Goal: Information Seeking & Learning: Learn about a topic

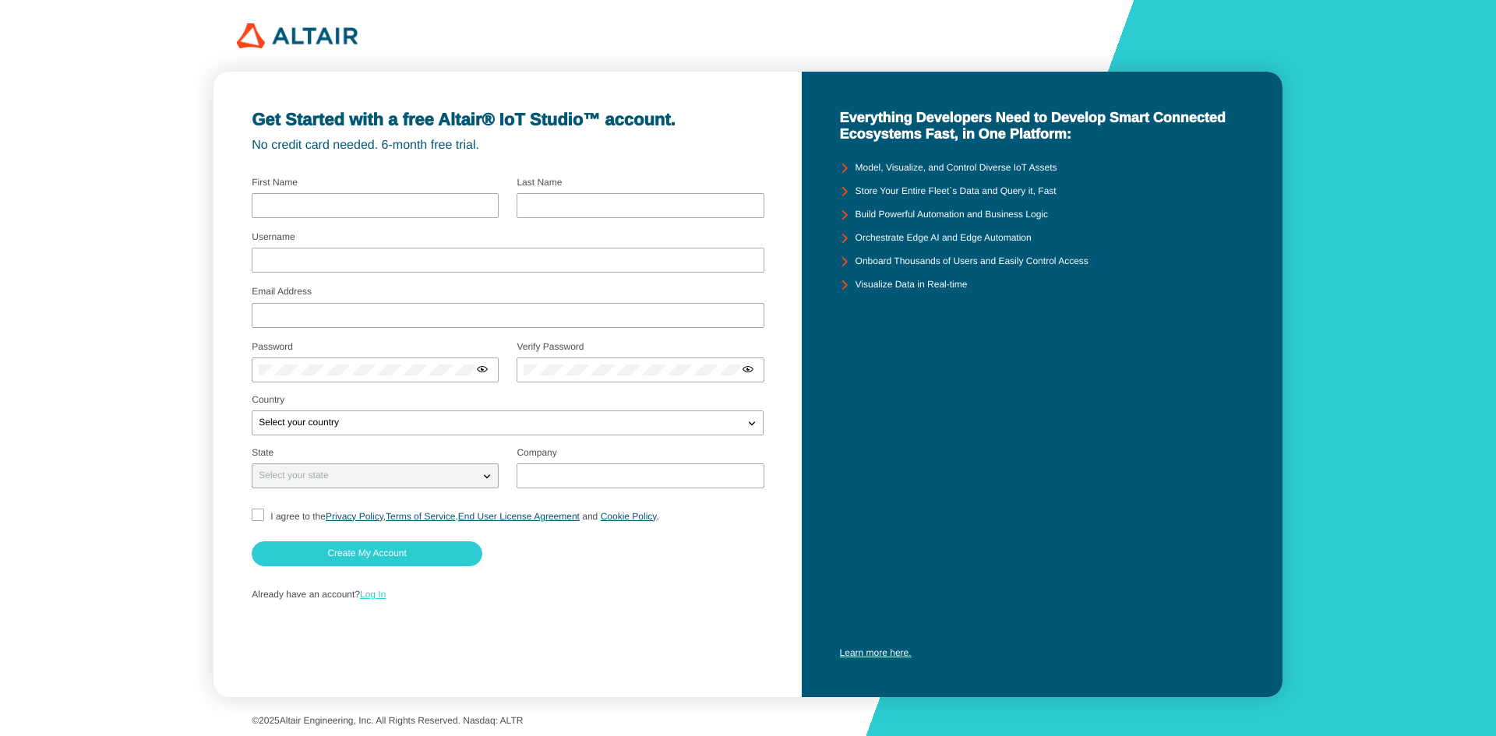
click at [371, 593] on link "Log In" at bounding box center [373, 594] width 26 height 11
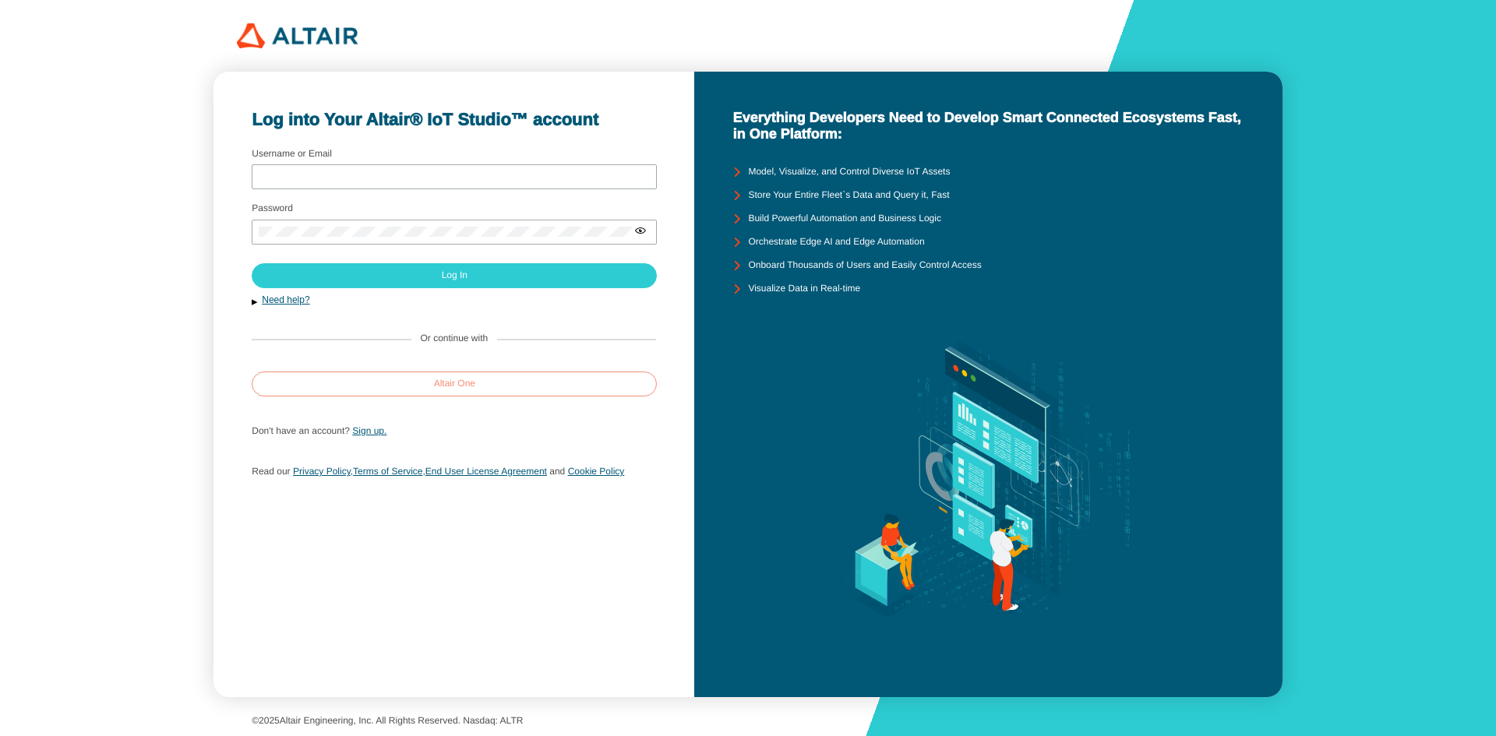
click at [482, 390] on paper-button "Altair One" at bounding box center [454, 384] width 405 height 25
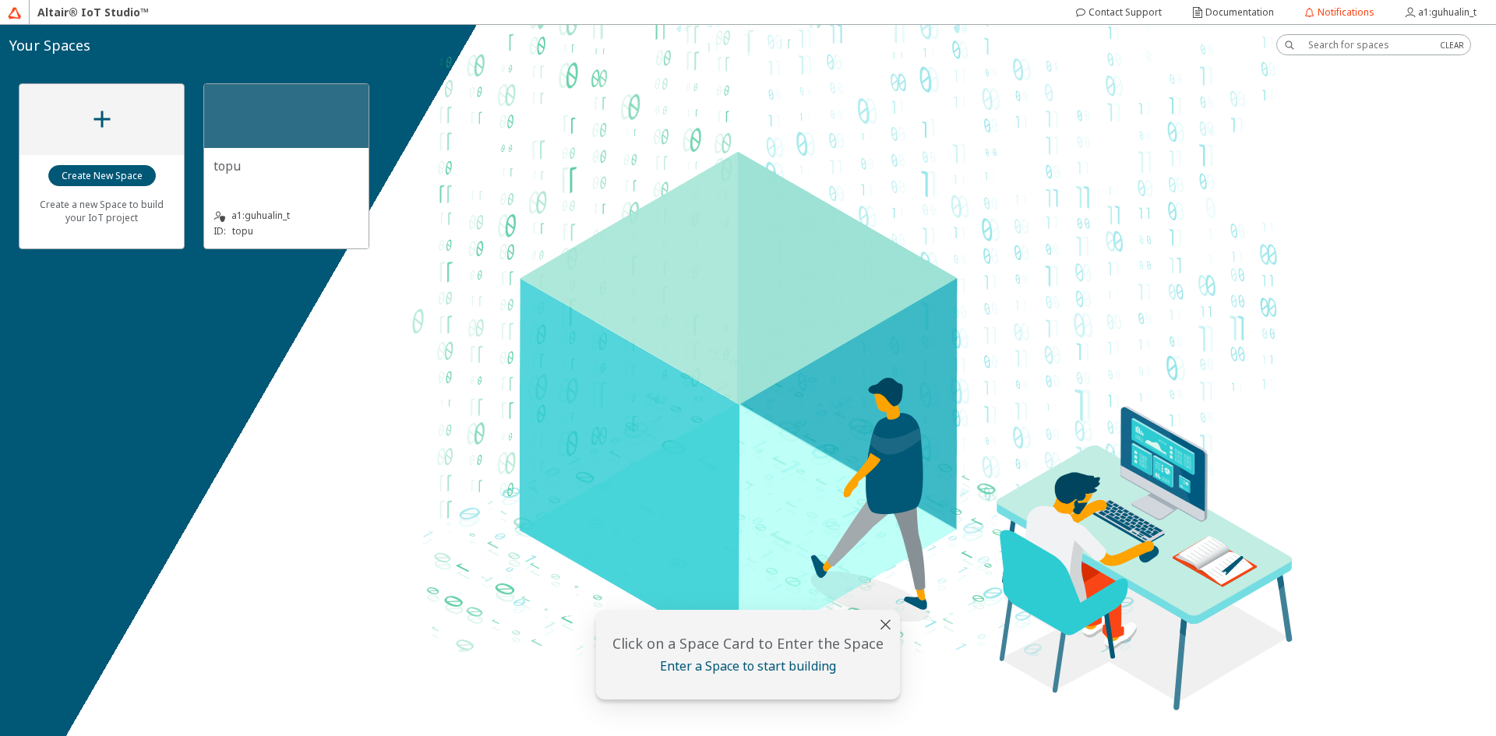
click at [357, 180] on div "topu" at bounding box center [287, 172] width 146 height 31
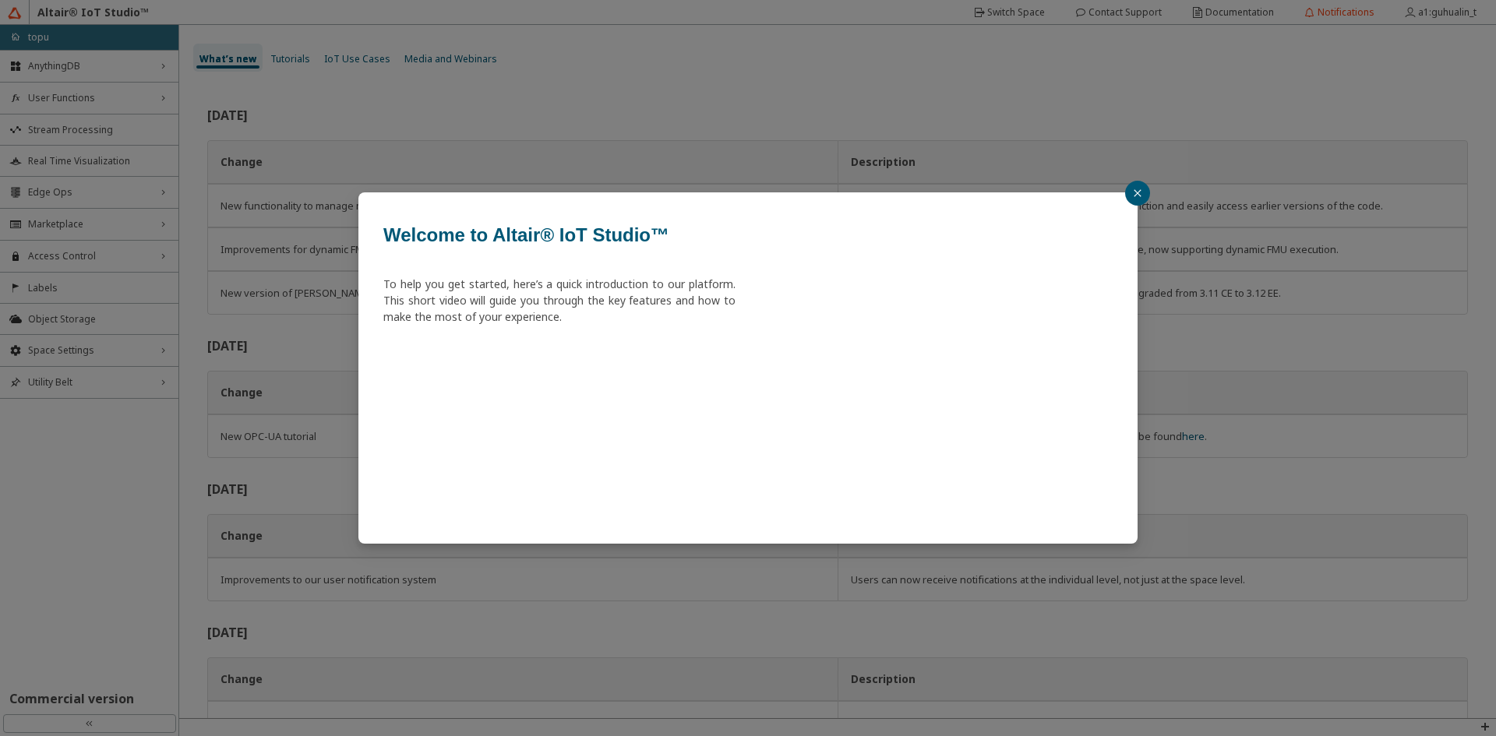
click at [1135, 194] on icon "close" at bounding box center [1137, 193] width 9 height 9
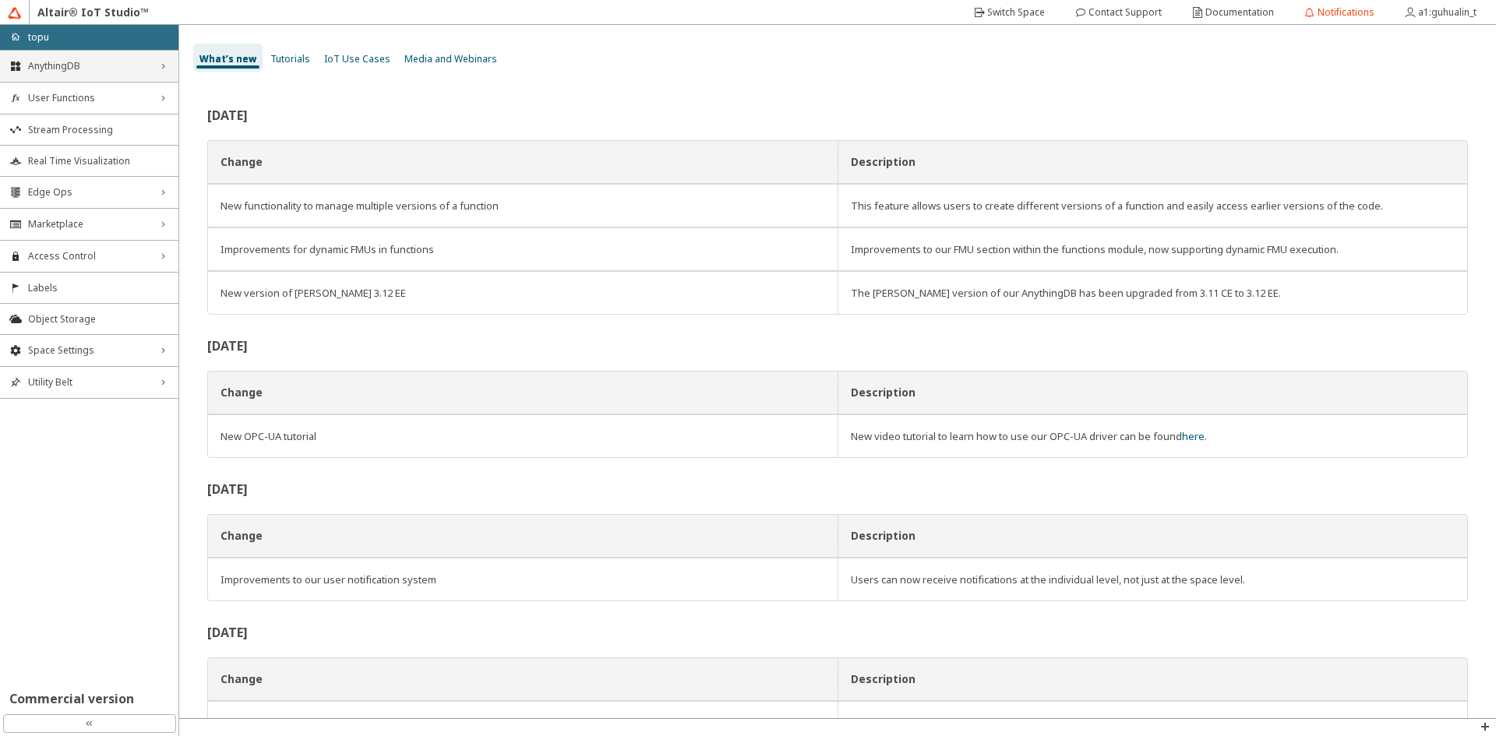
click at [108, 62] on span "AnythingDB" at bounding box center [89, 66] width 122 height 12
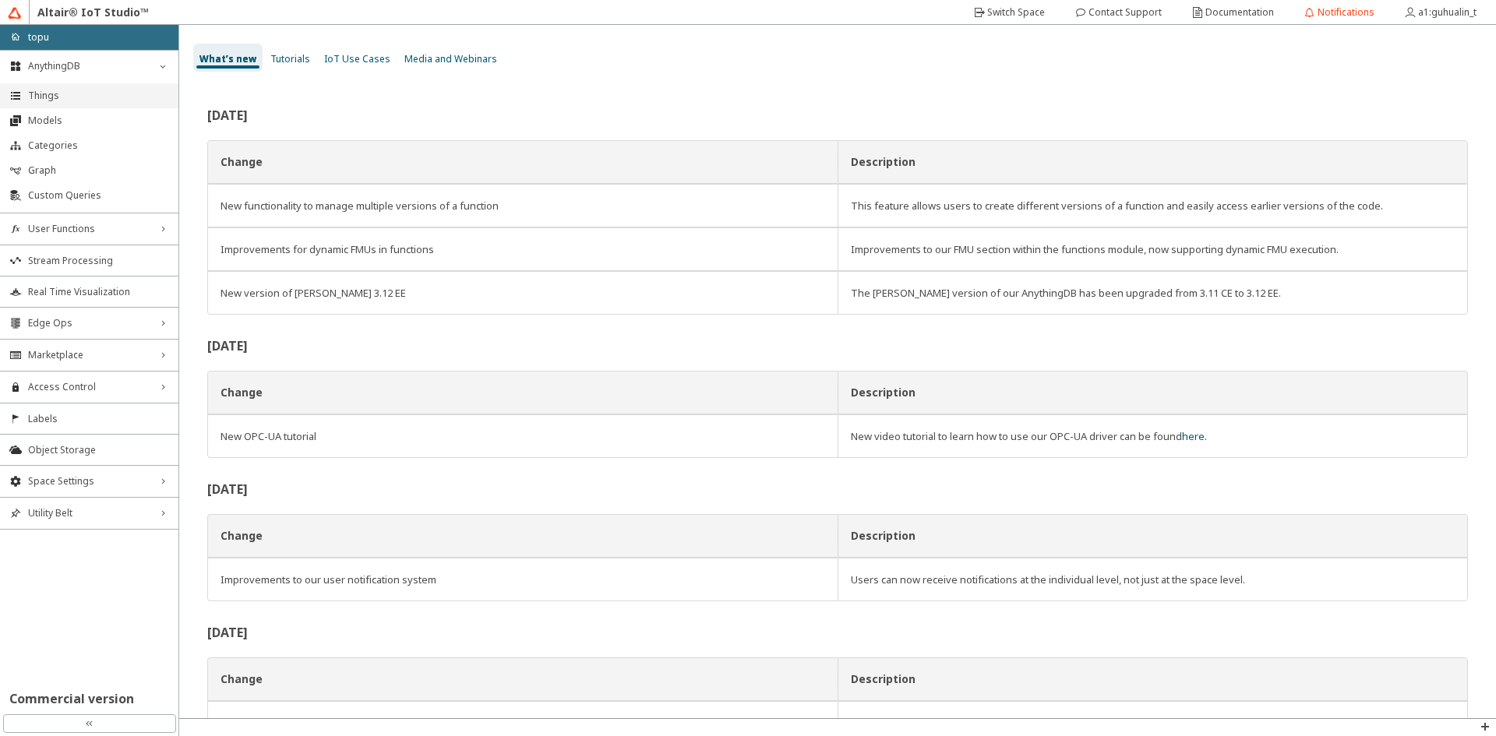
click at [73, 102] on li "Things" at bounding box center [89, 95] width 178 height 25
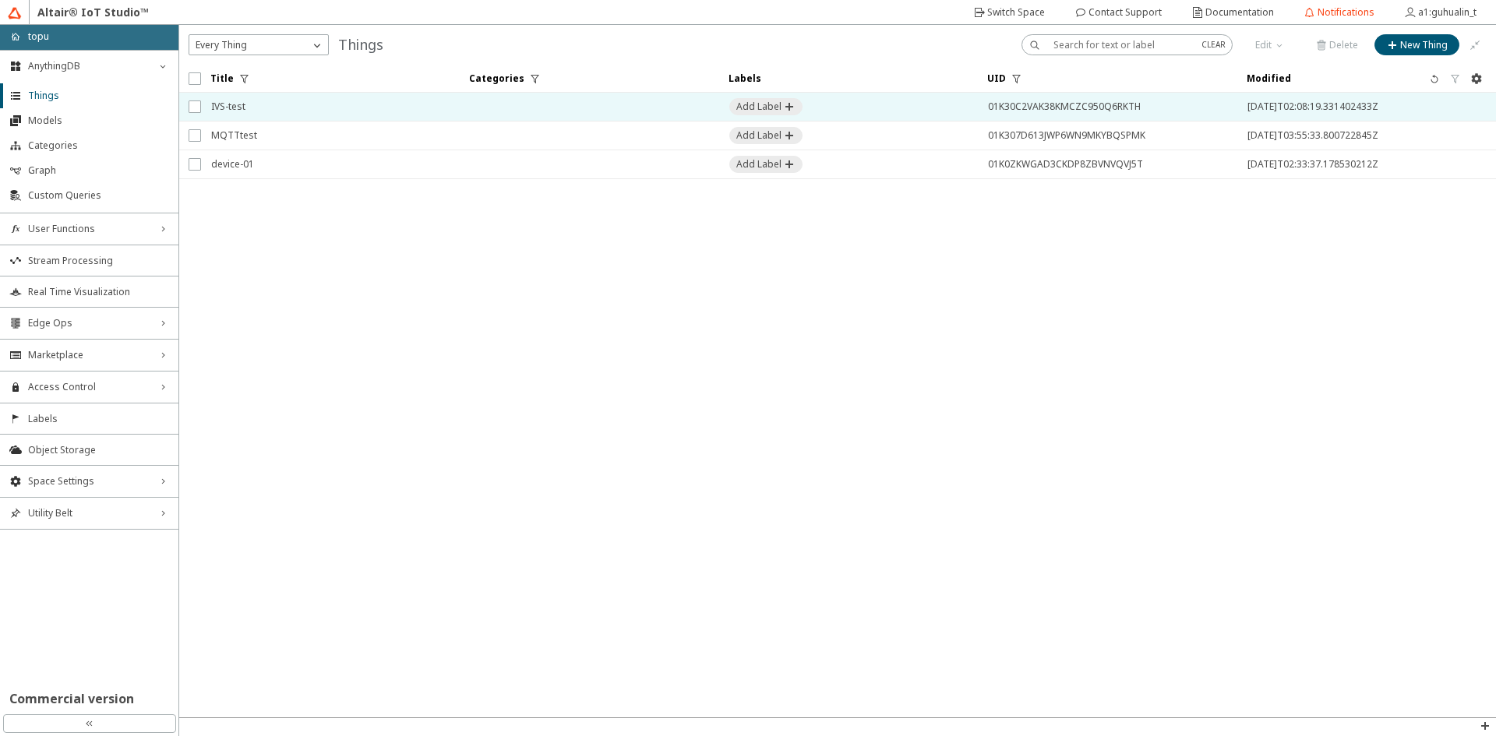
click at [548, 100] on td at bounding box center [589, 107] width 259 height 29
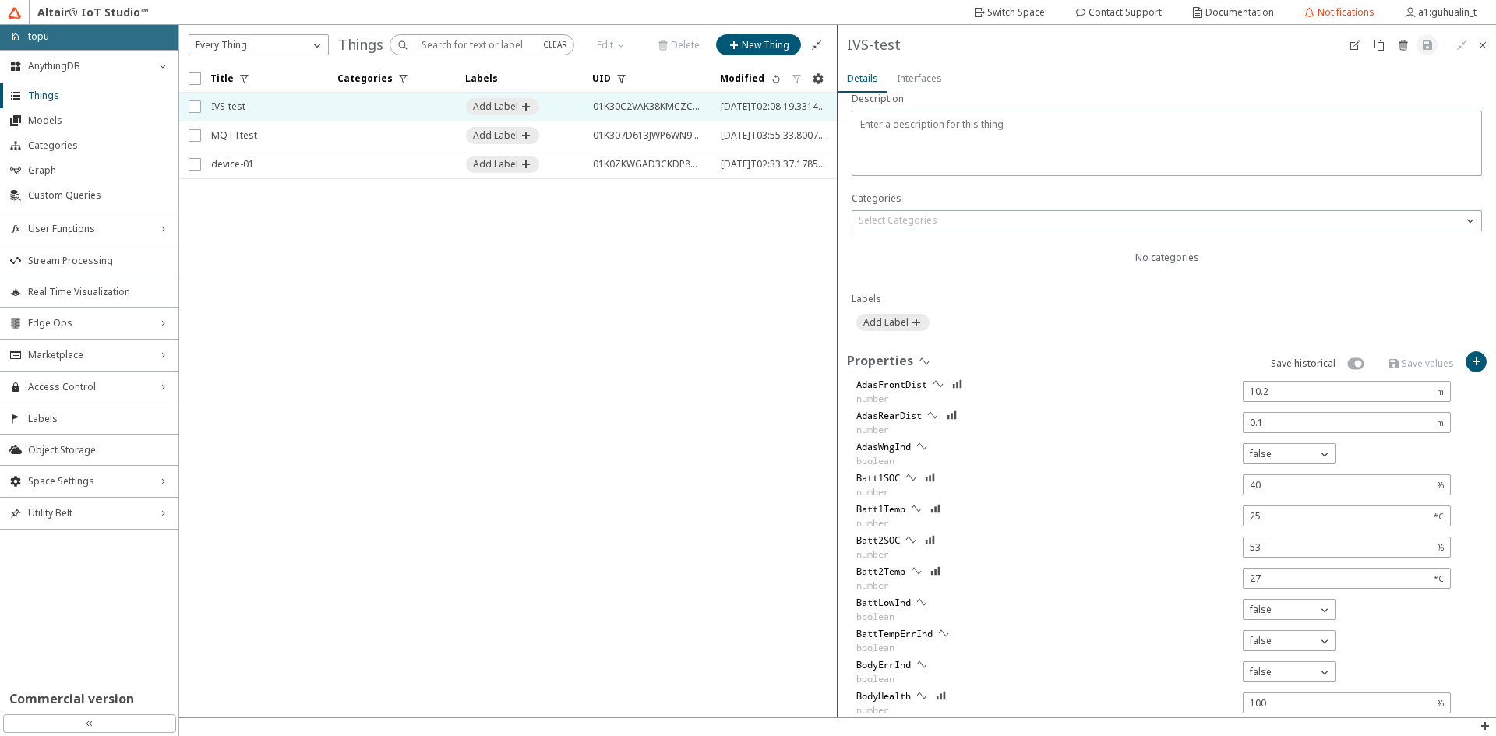
scroll to position [312, 0]
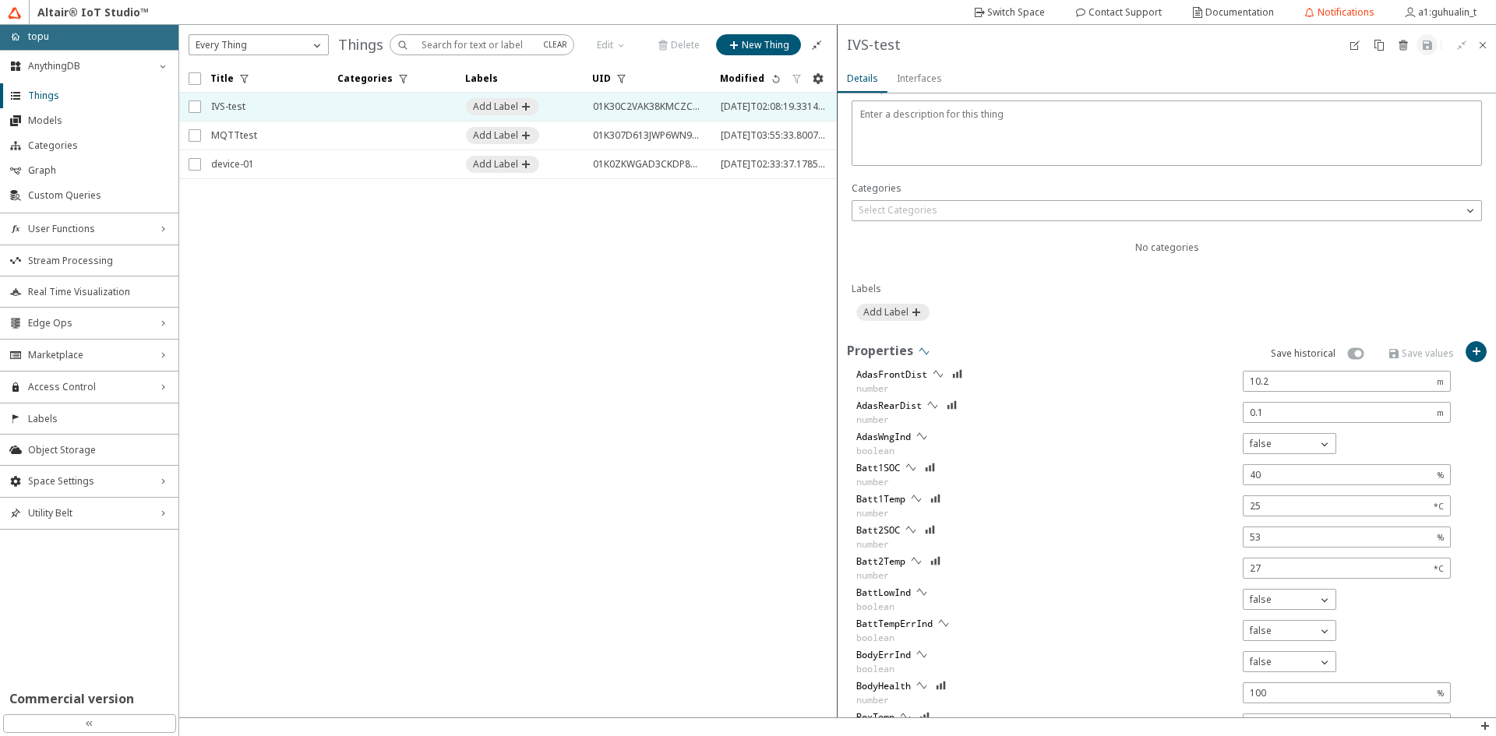
click at [918, 348] on iron-icon at bounding box center [924, 351] width 12 height 12
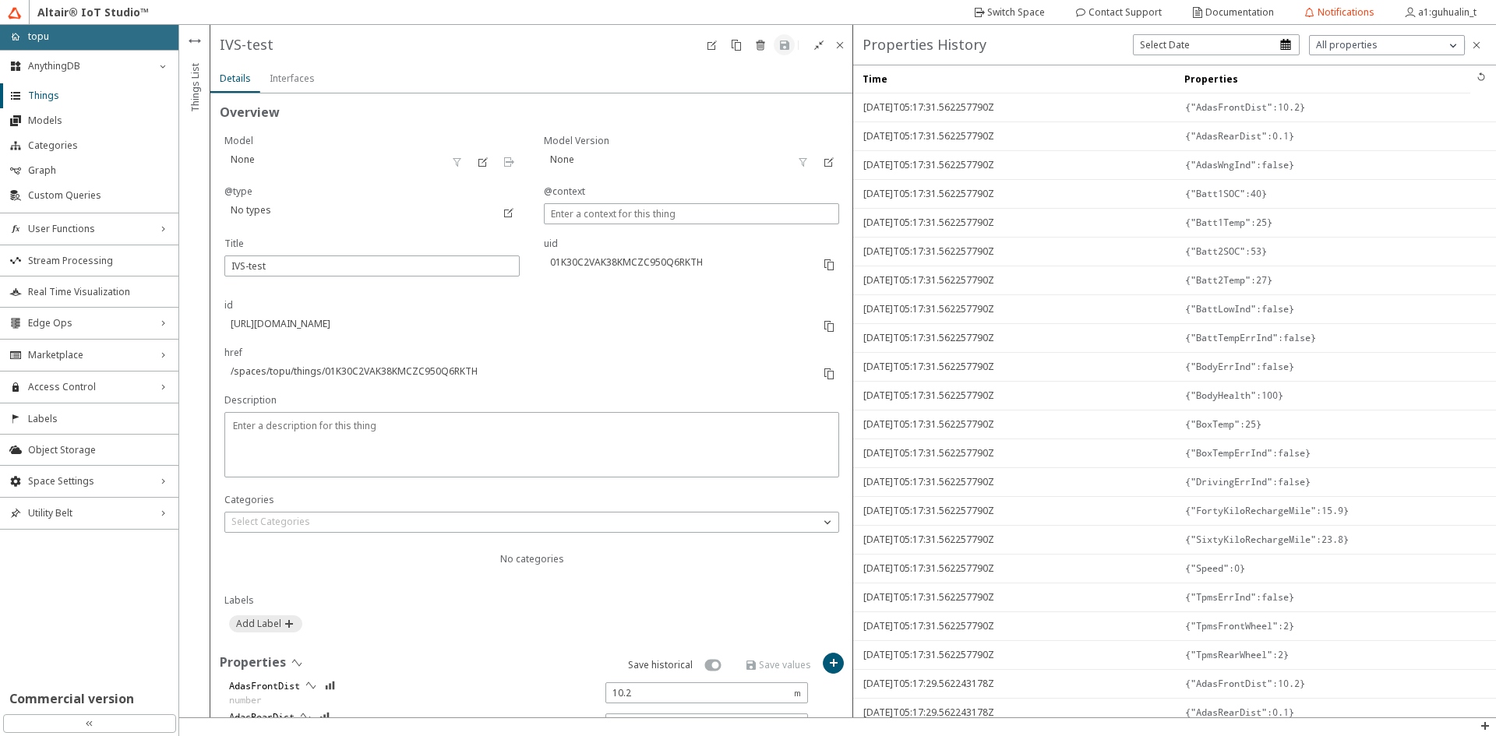
click at [646, 362] on div "href /spaces/topu/things/01K30C2VAK38KMCZC950Q6RKTH" at bounding box center [518, 370] width 589 height 48
click at [102, 305] on li "Real Time Visualization" at bounding box center [89, 291] width 178 height 31
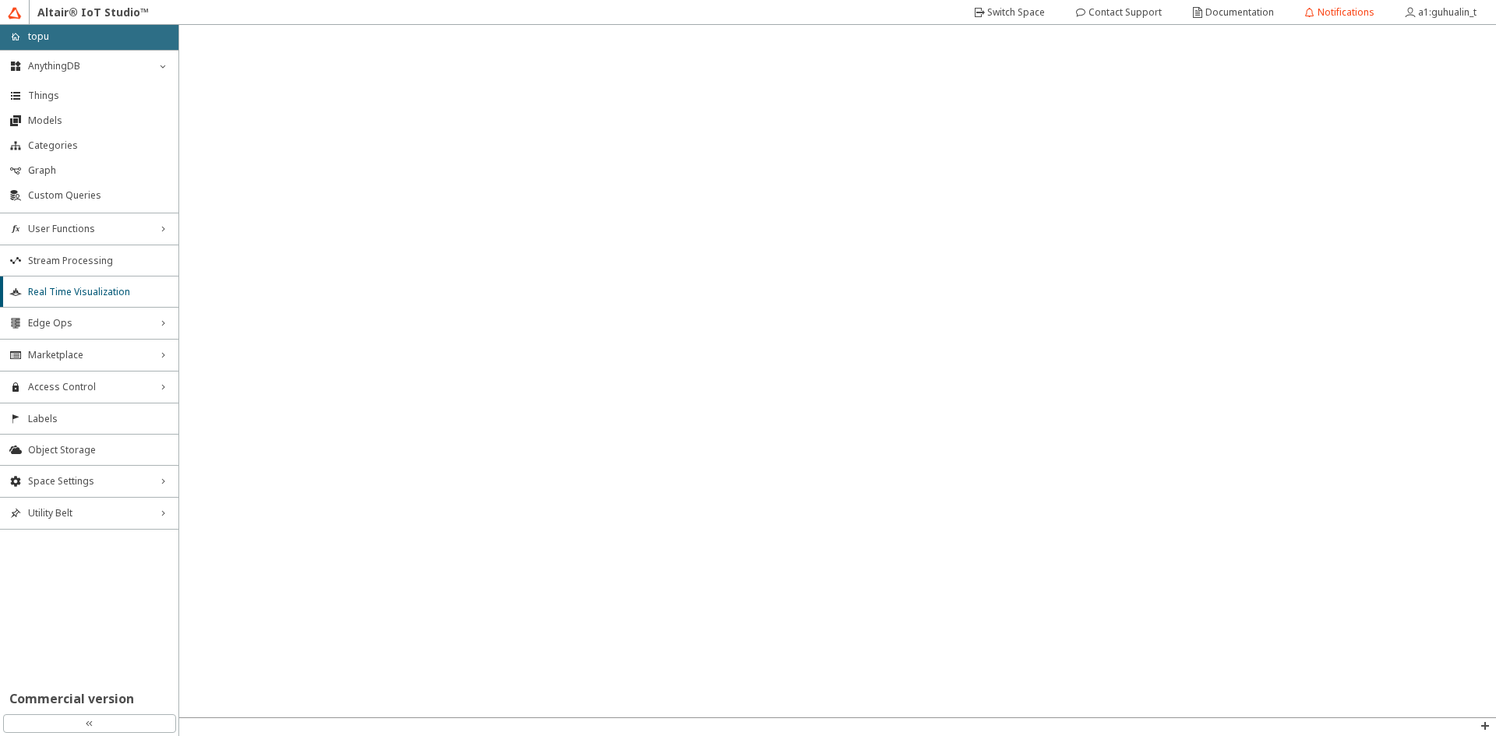
click at [757, 8] on div "Altair® IoT Studio™" at bounding box center [748, 12] width 1481 height 25
click at [115, 485] on span "Space Settings" at bounding box center [89, 481] width 122 height 12
click at [87, 581] on span "AU Management" at bounding box center [98, 586] width 141 height 12
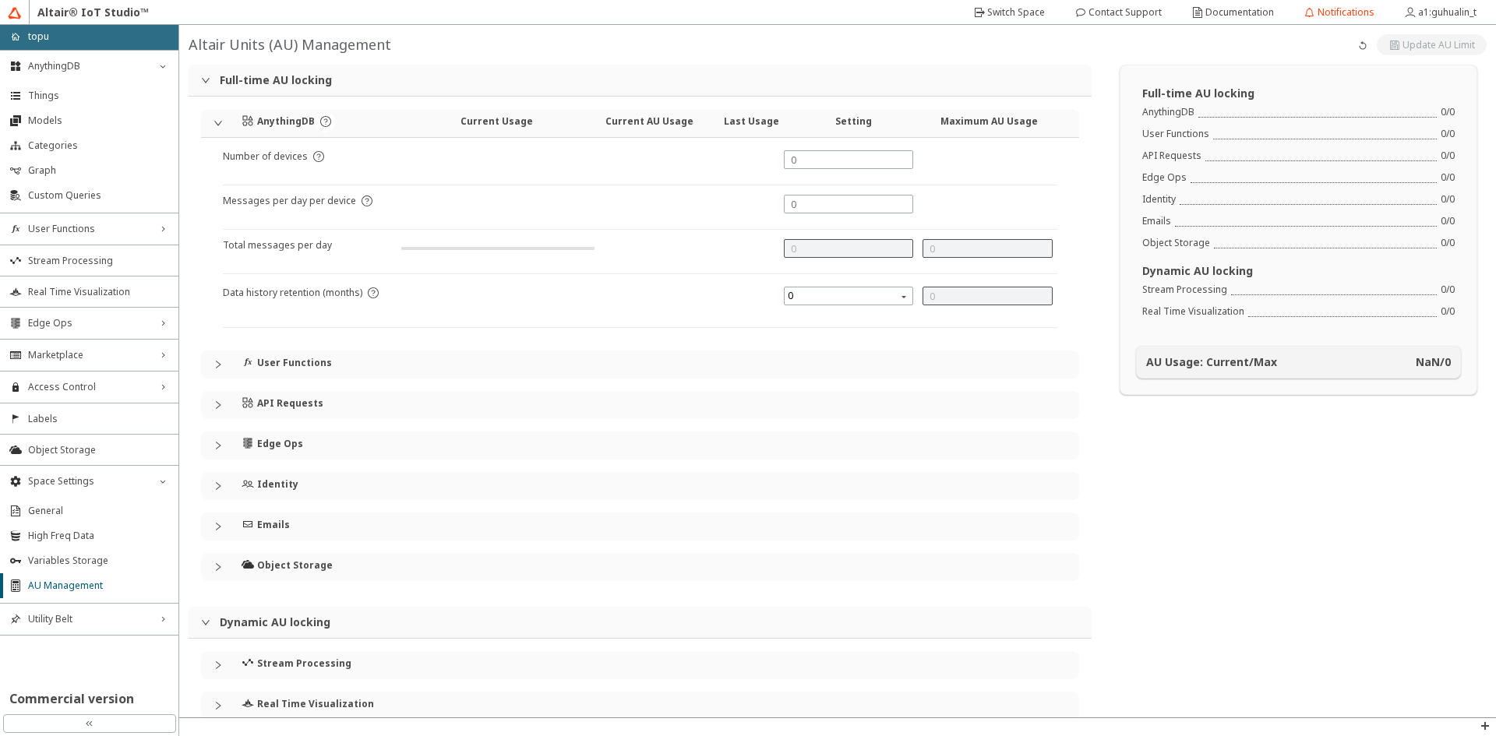
type input "0"
type input "1000"
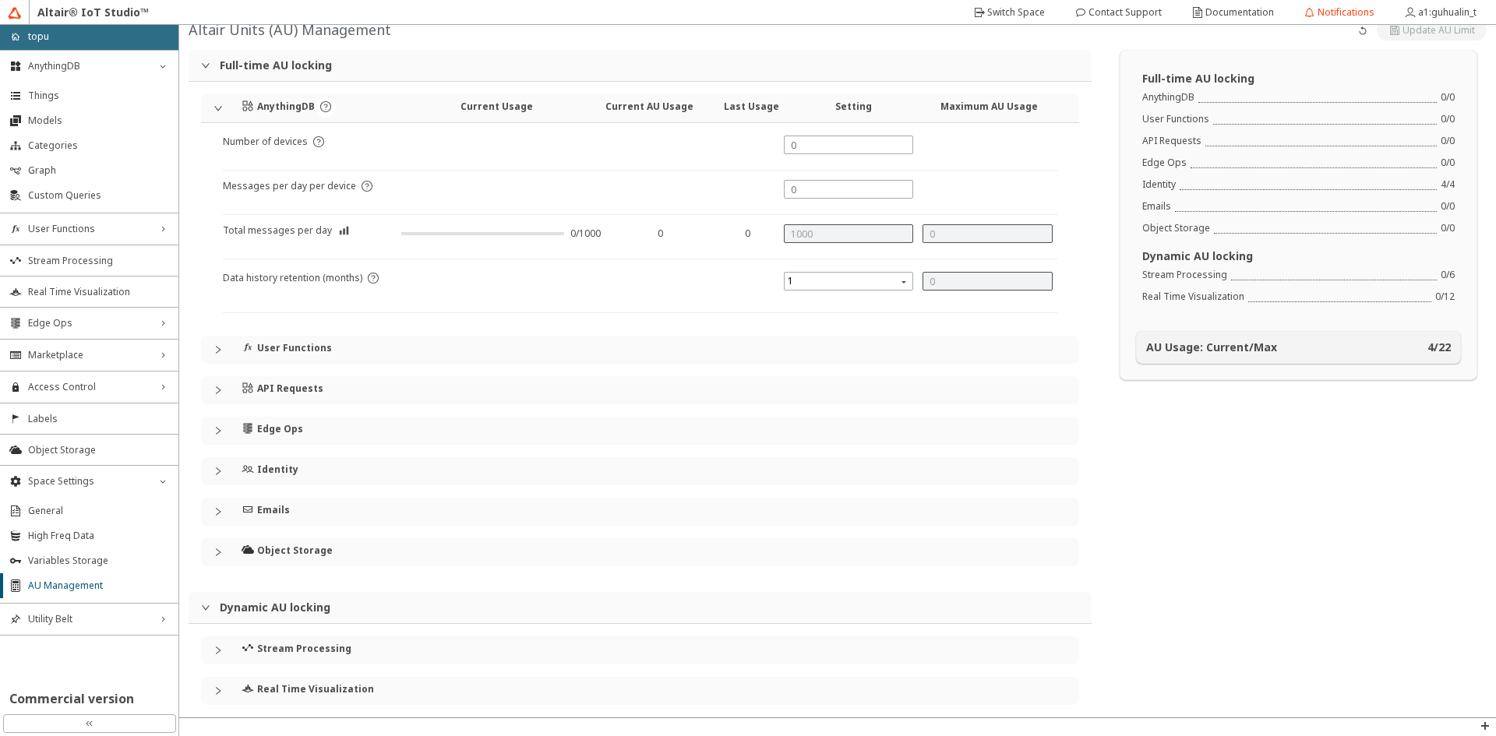
scroll to position [27, 0]
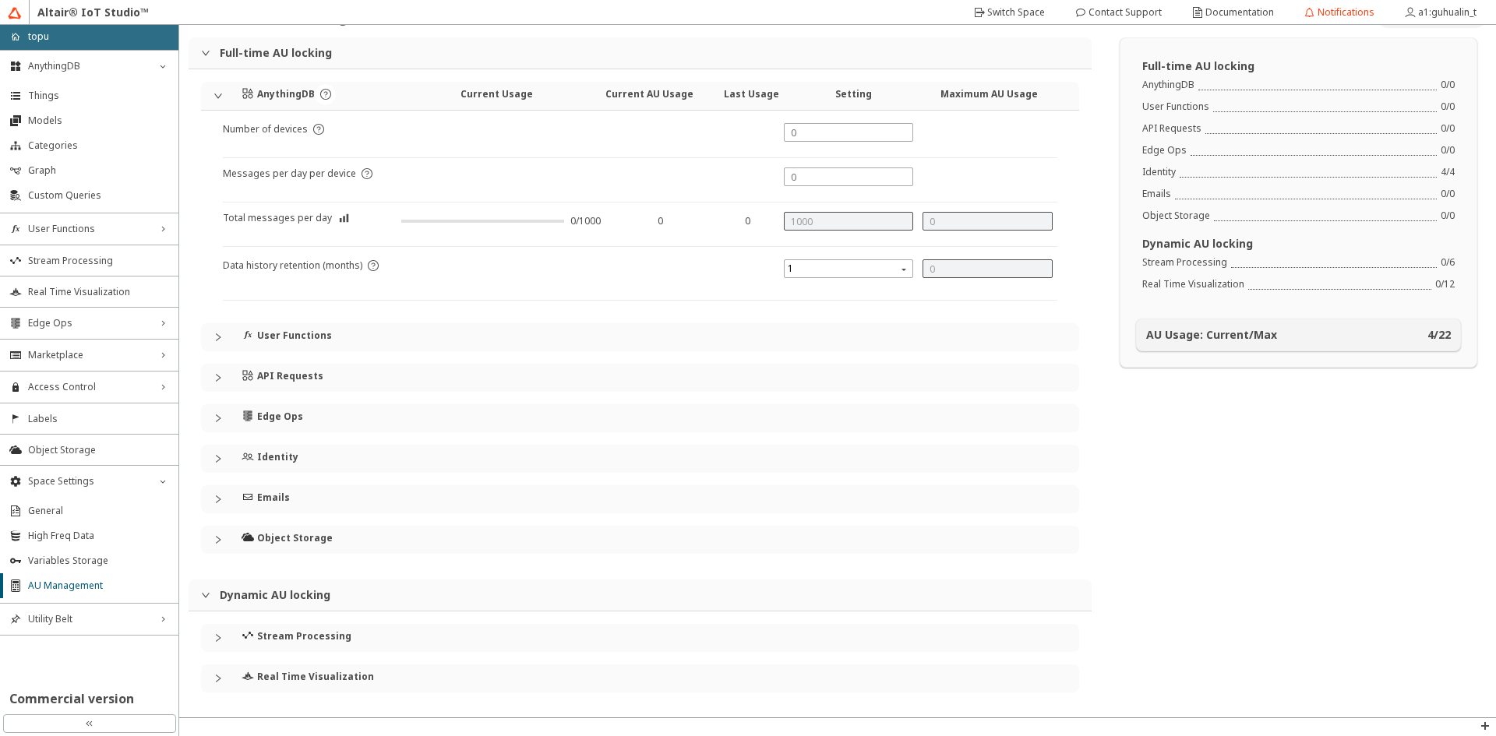
click at [275, 634] on h4 "Stream Processing" at bounding box center [304, 636] width 94 height 12
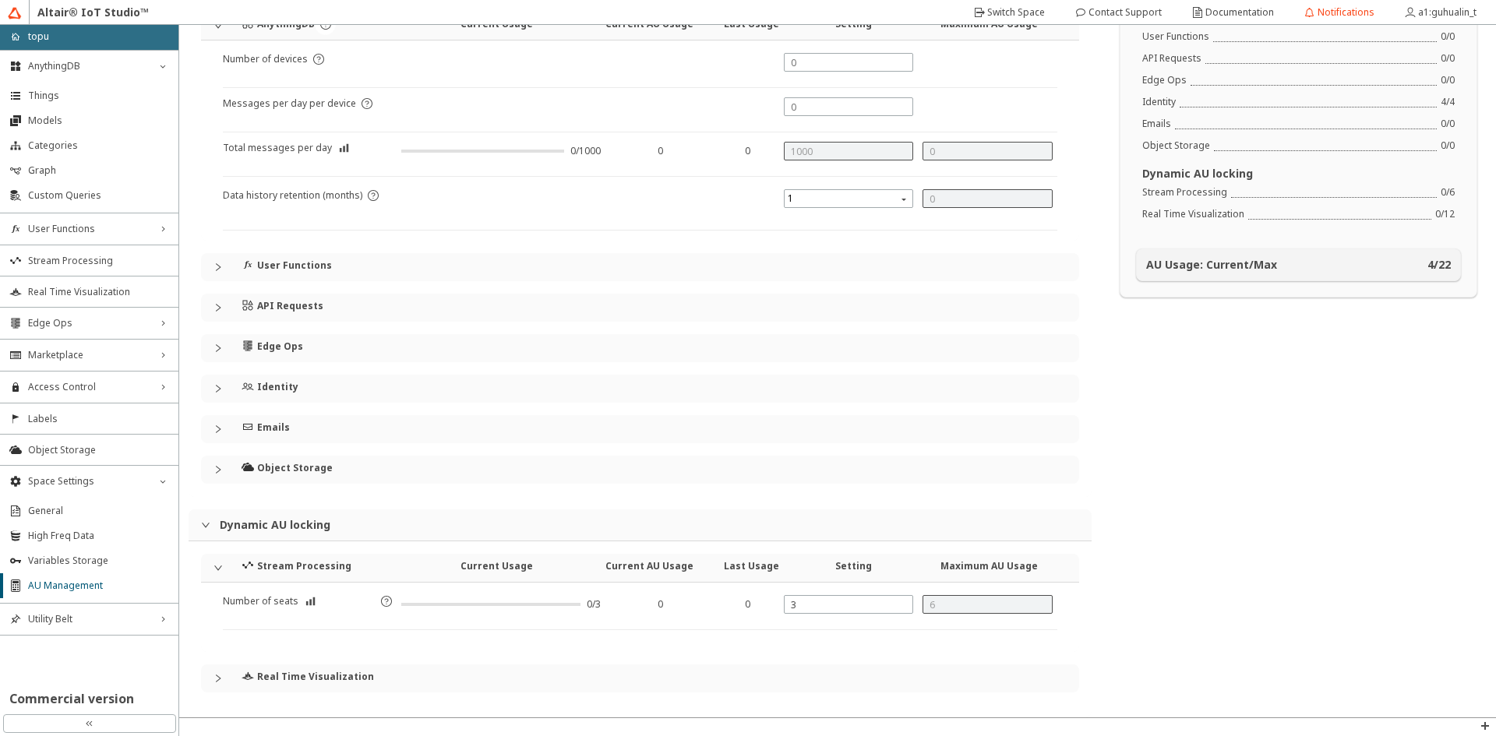
click at [323, 679] on h4 "Real Time Visualization" at bounding box center [315, 677] width 117 height 12
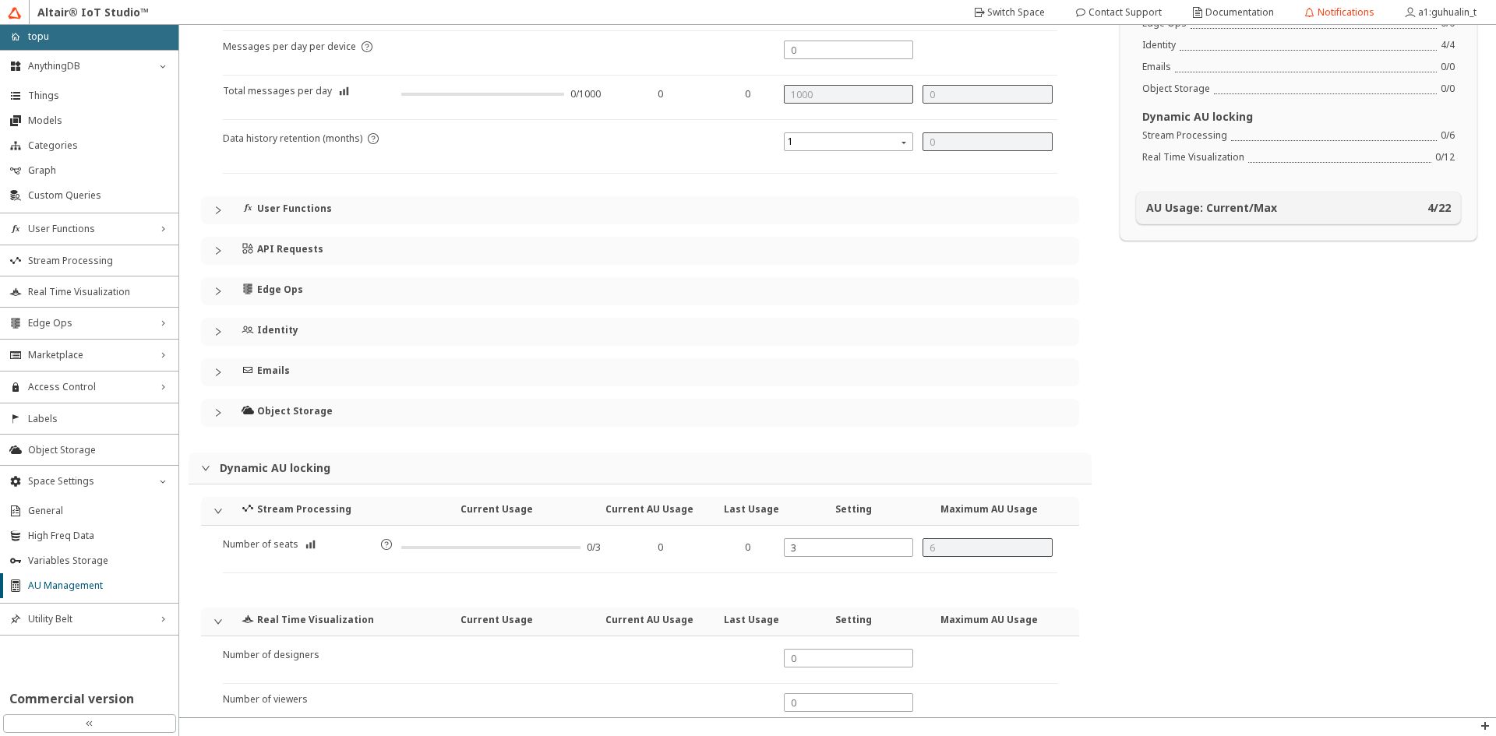
scroll to position [0, 0]
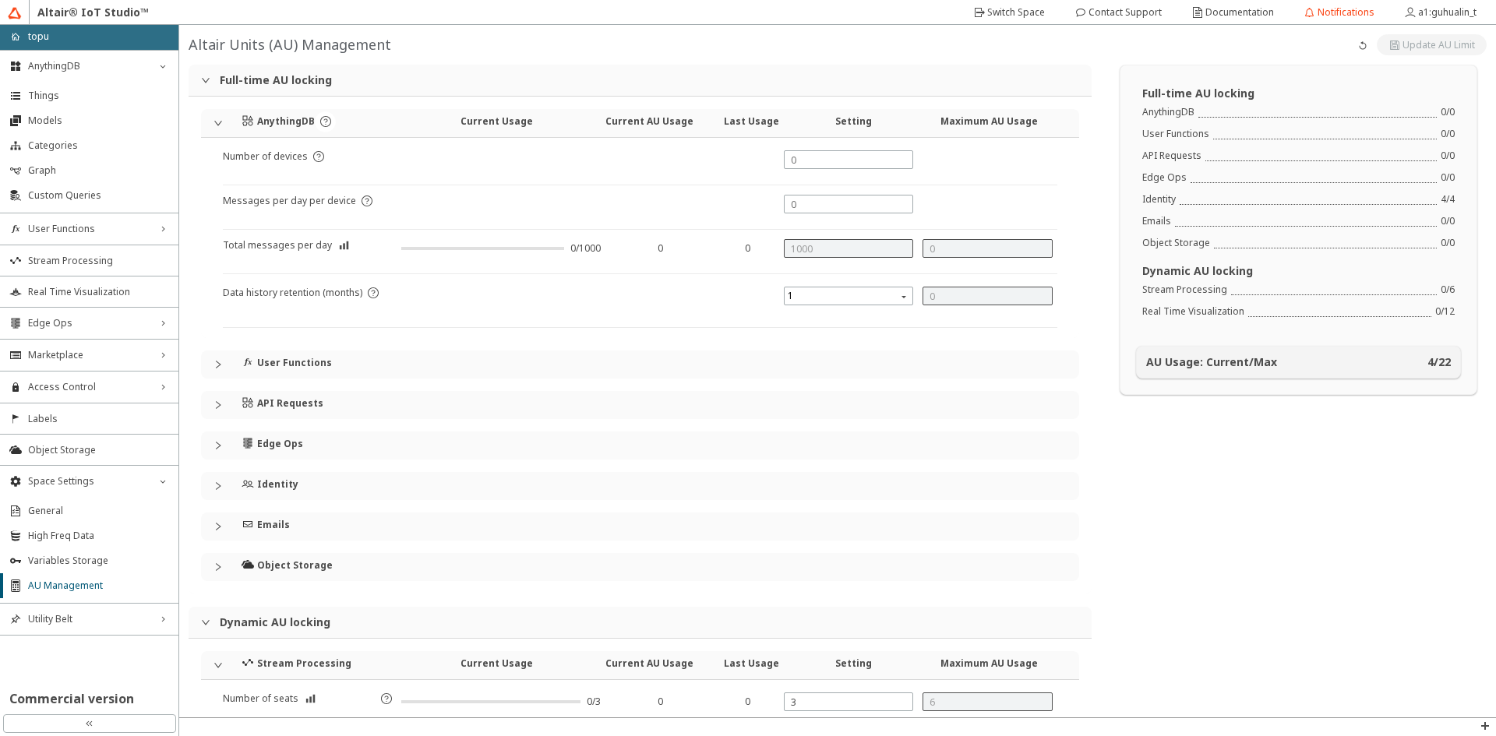
click at [315, 570] on h4 "Object Storage" at bounding box center [295, 565] width 76 height 12
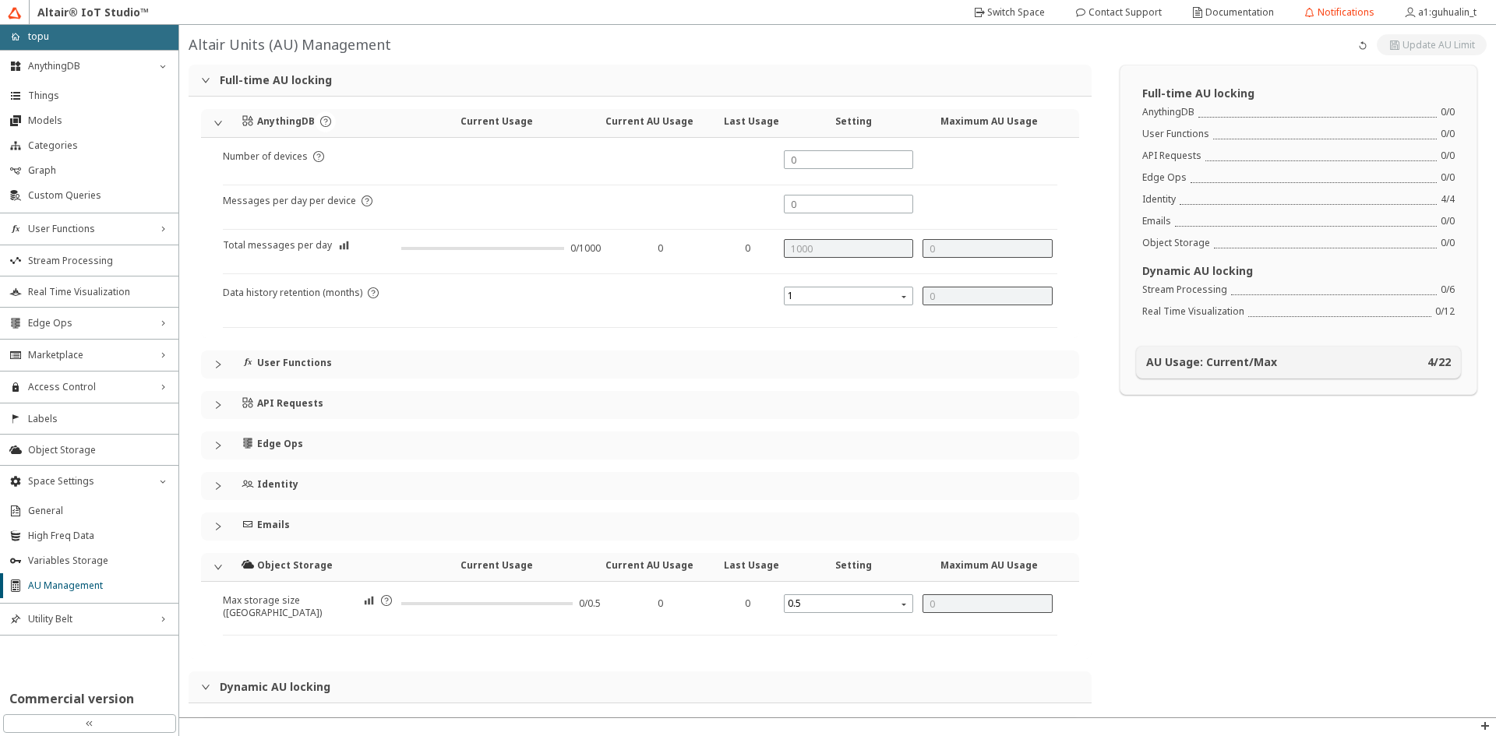
click at [308, 531] on div "Emails" at bounding box center [327, 524] width 170 height 23
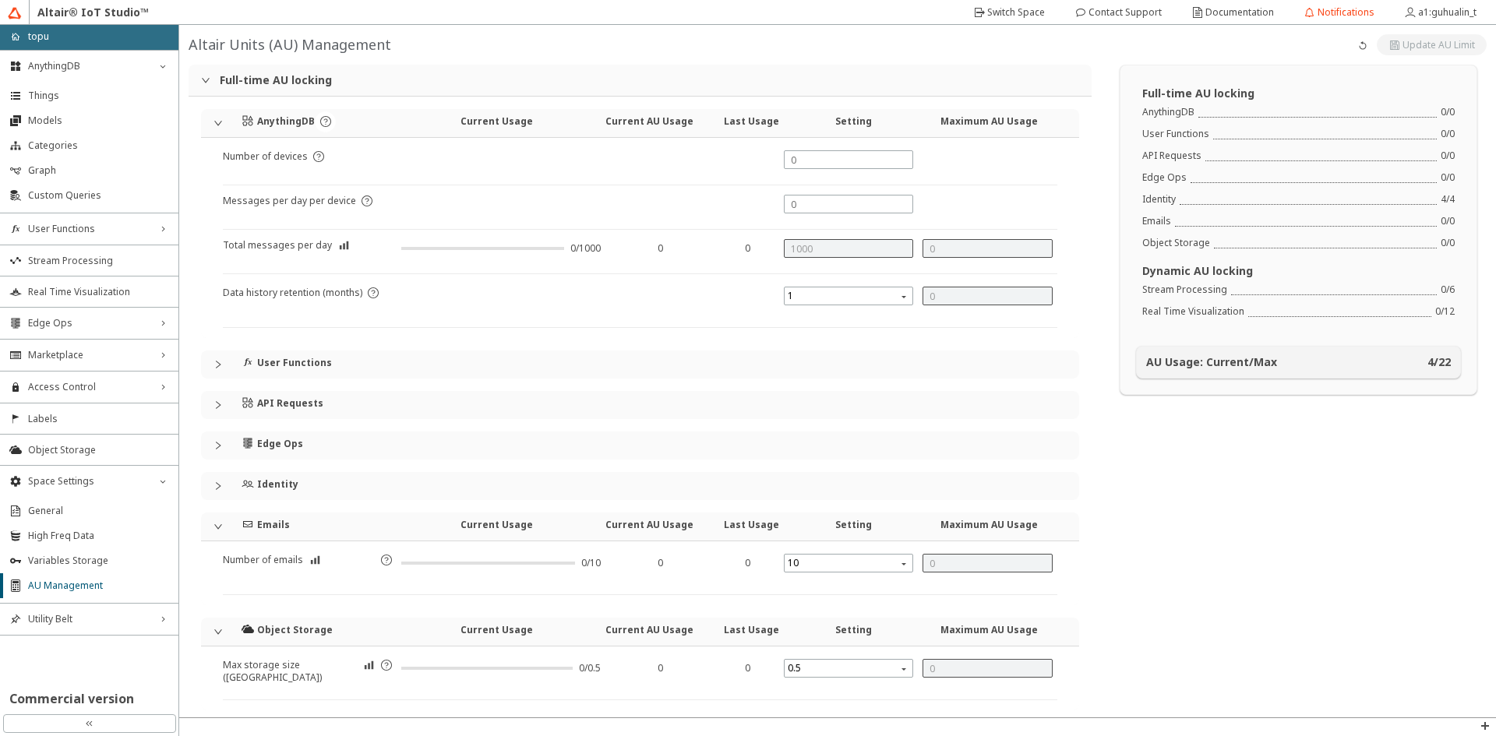
click at [327, 484] on div "Identity" at bounding box center [327, 483] width 170 height 23
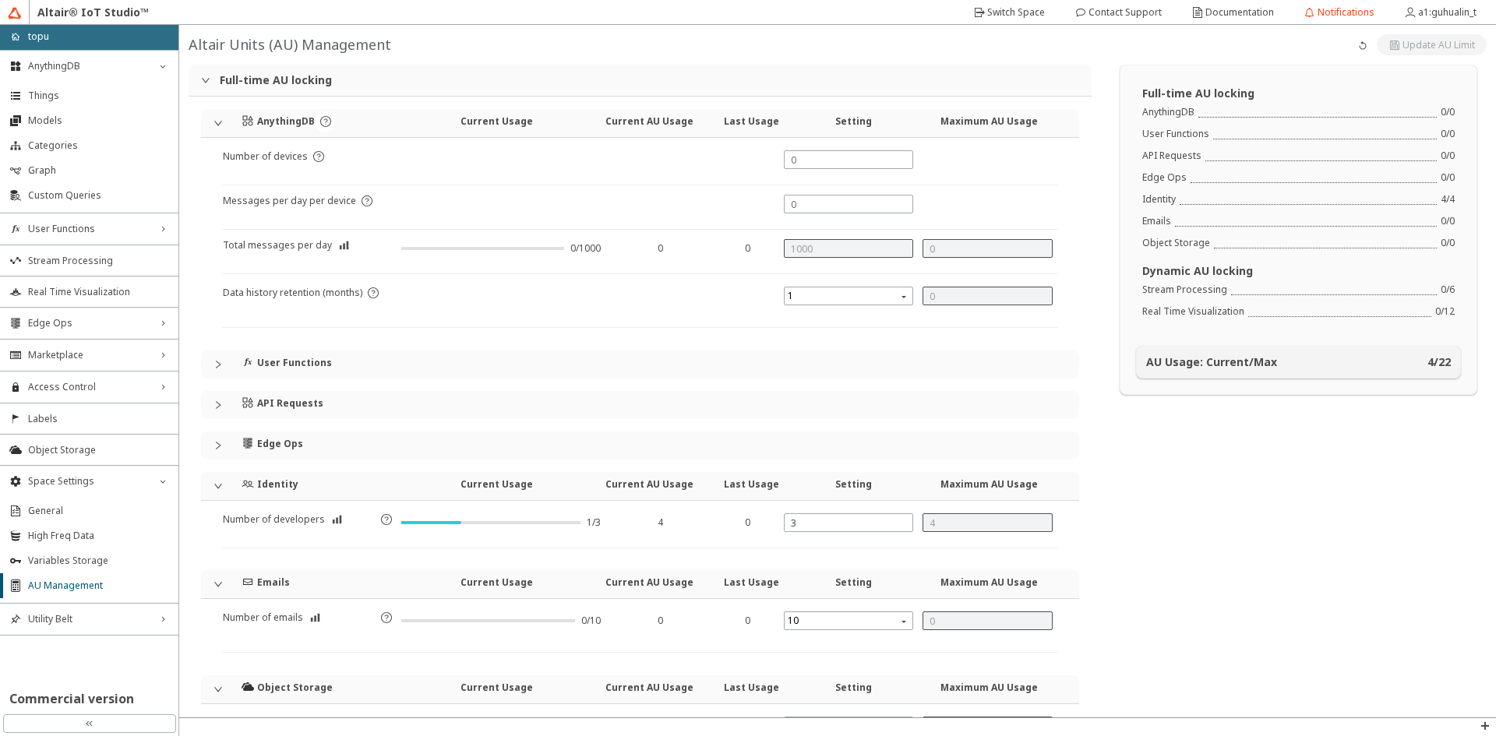
click at [320, 431] on div "AnythingDB Current Usage Current AU Usage Last Usage Setting Maximum AU Usage N…" at bounding box center [640, 438] width 878 height 659
click at [316, 437] on div "Edge Ops" at bounding box center [327, 443] width 170 height 23
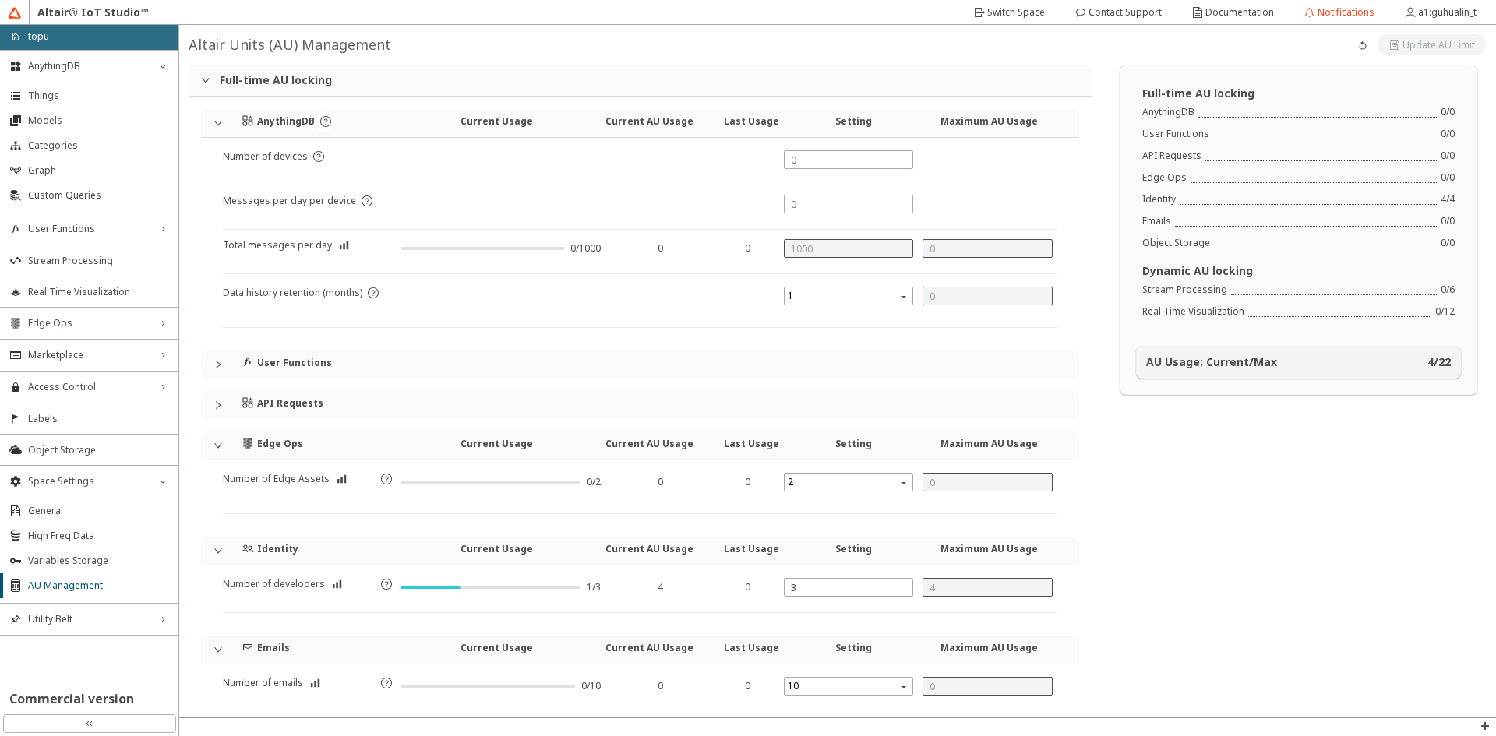
click at [341, 397] on div "API Requests" at bounding box center [327, 402] width 170 height 23
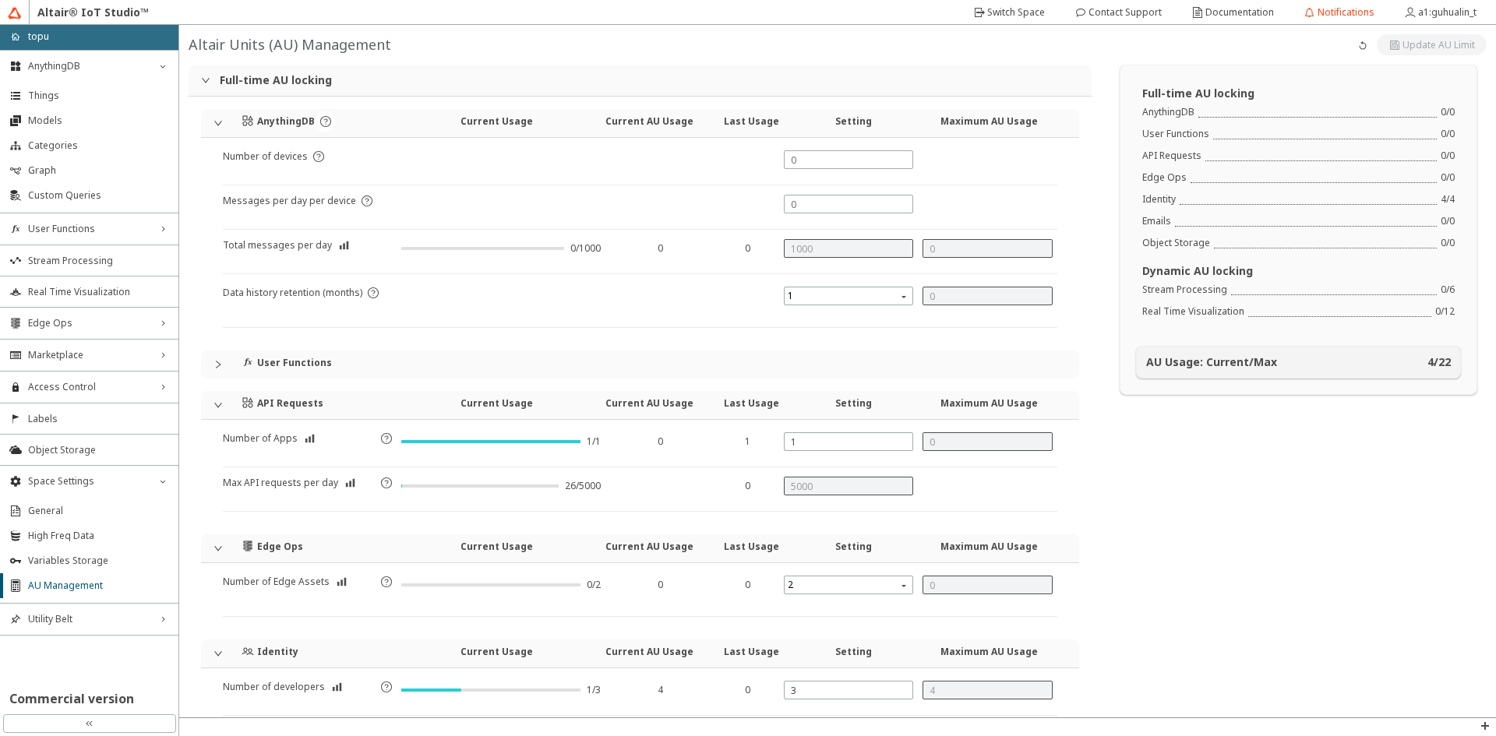
click at [359, 350] on div "AnythingDB Current Usage Current AU Usage Last Usage Setting Maximum AU Usage N…" at bounding box center [640, 523] width 878 height 828
click at [257, 351] on div "User Functions" at bounding box center [327, 362] width 170 height 23
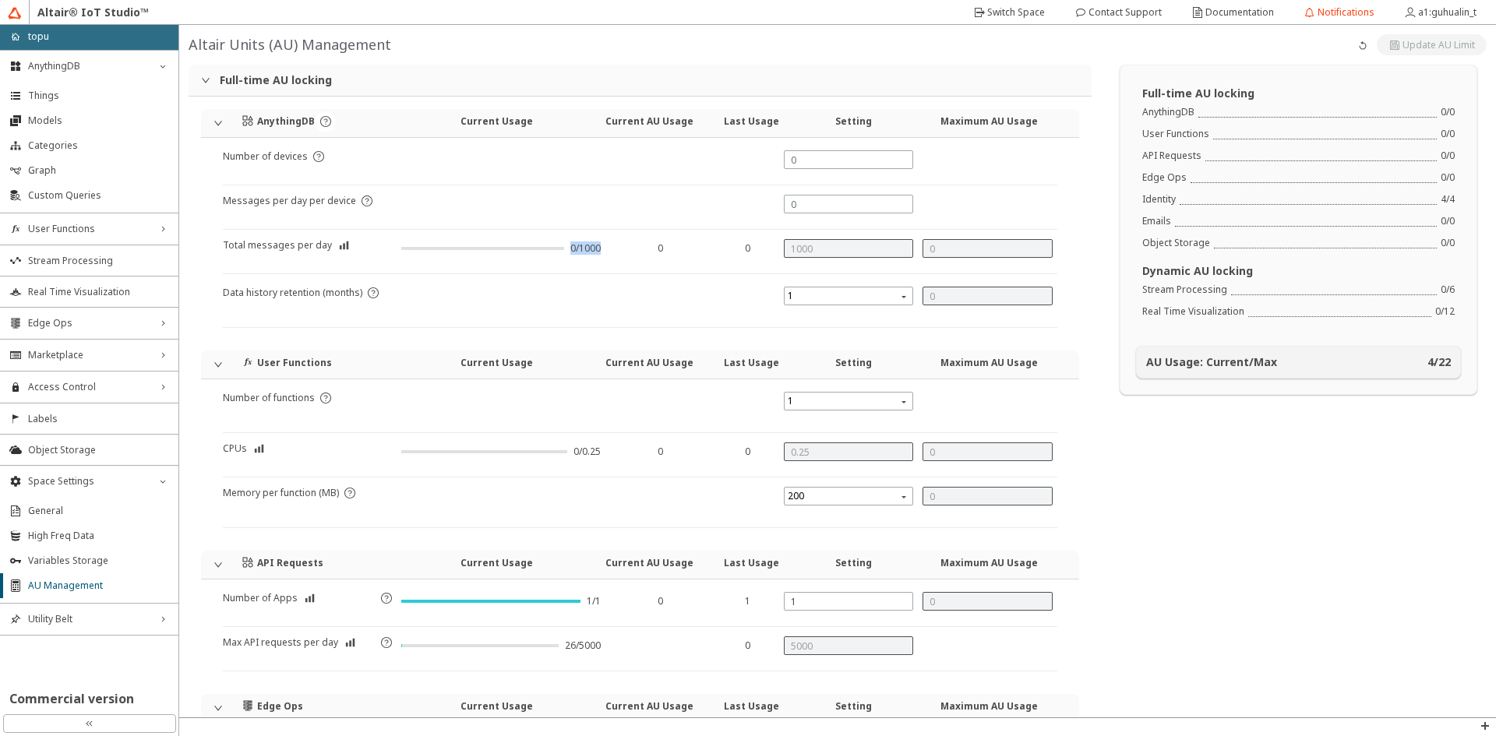
drag, startPoint x: 595, startPoint y: 253, endPoint x: 557, endPoint y: 251, distance: 38.3
click at [557, 251] on div "0/1000" at bounding box center [500, 253] width 199 height 22
click at [557, 251] on div at bounding box center [482, 248] width 163 height 12
click at [128, 279] on li "Real Time Visualization" at bounding box center [89, 291] width 178 height 31
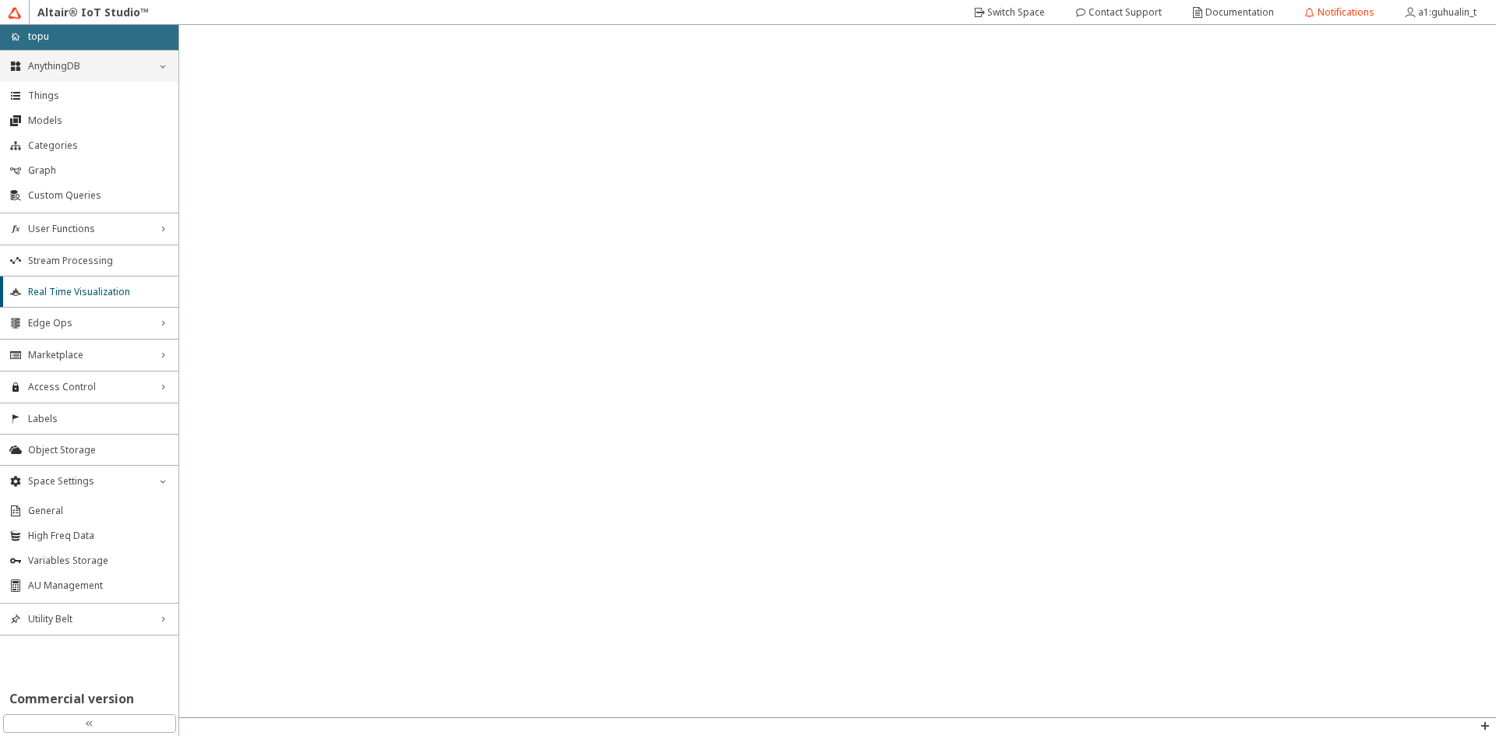
click at [141, 69] on span "AnythingDB" at bounding box center [89, 66] width 122 height 12
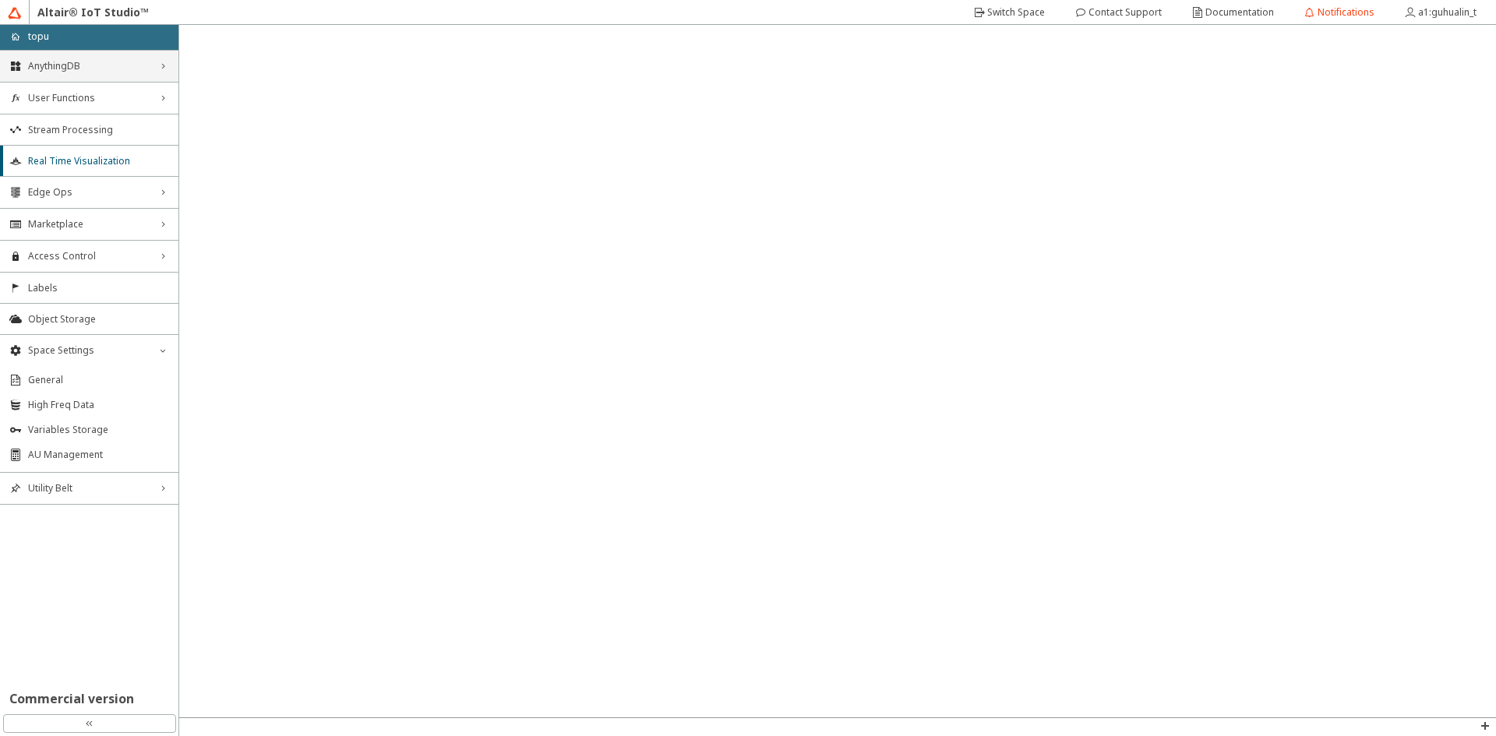
click at [143, 71] on span "AnythingDB" at bounding box center [89, 66] width 122 height 12
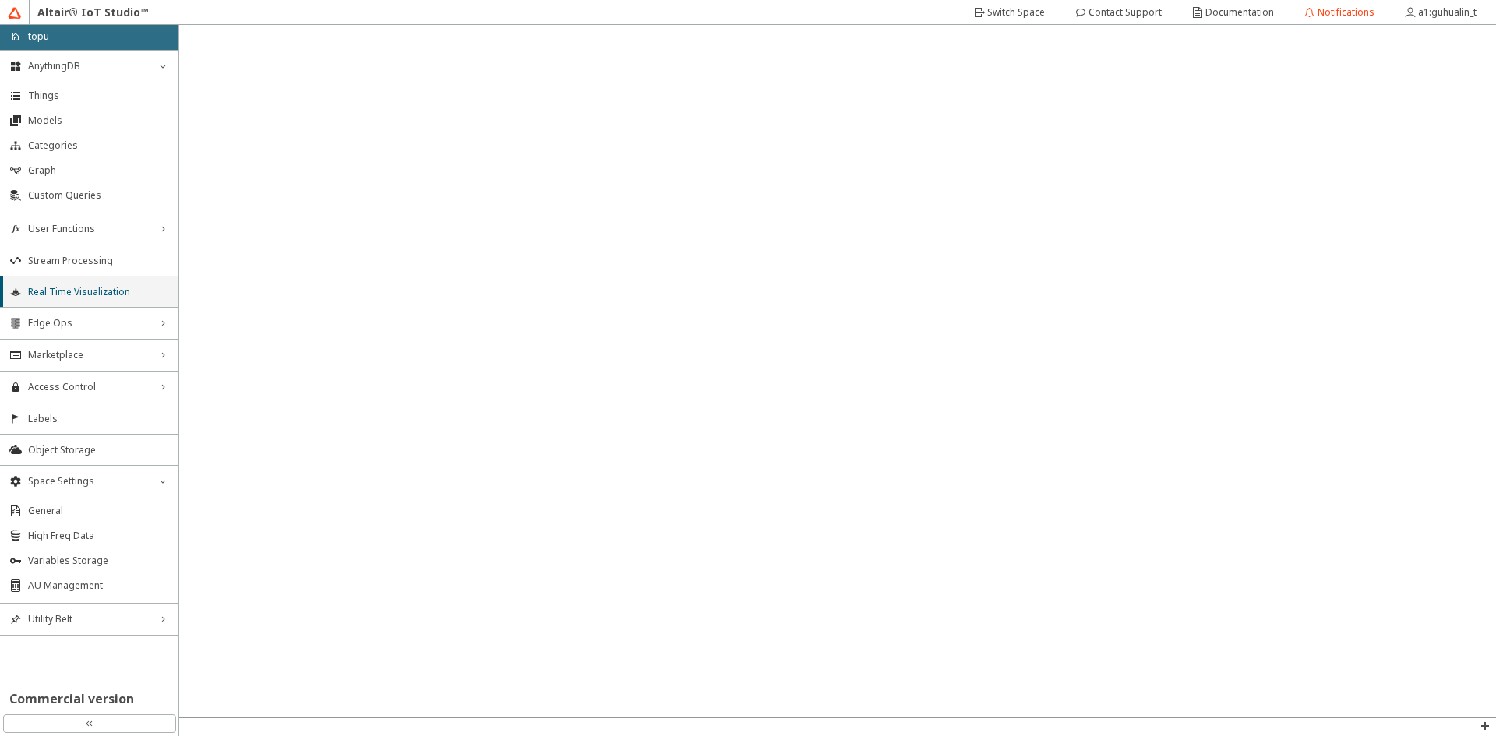
click at [94, 293] on span "Real Time Visualization" at bounding box center [98, 292] width 141 height 12
click at [90, 262] on span "Stream Processing" at bounding box center [98, 261] width 141 height 12
click at [72, 295] on span "Real Time Visualization" at bounding box center [98, 292] width 141 height 12
click at [71, 99] on span "Things" at bounding box center [98, 96] width 141 height 12
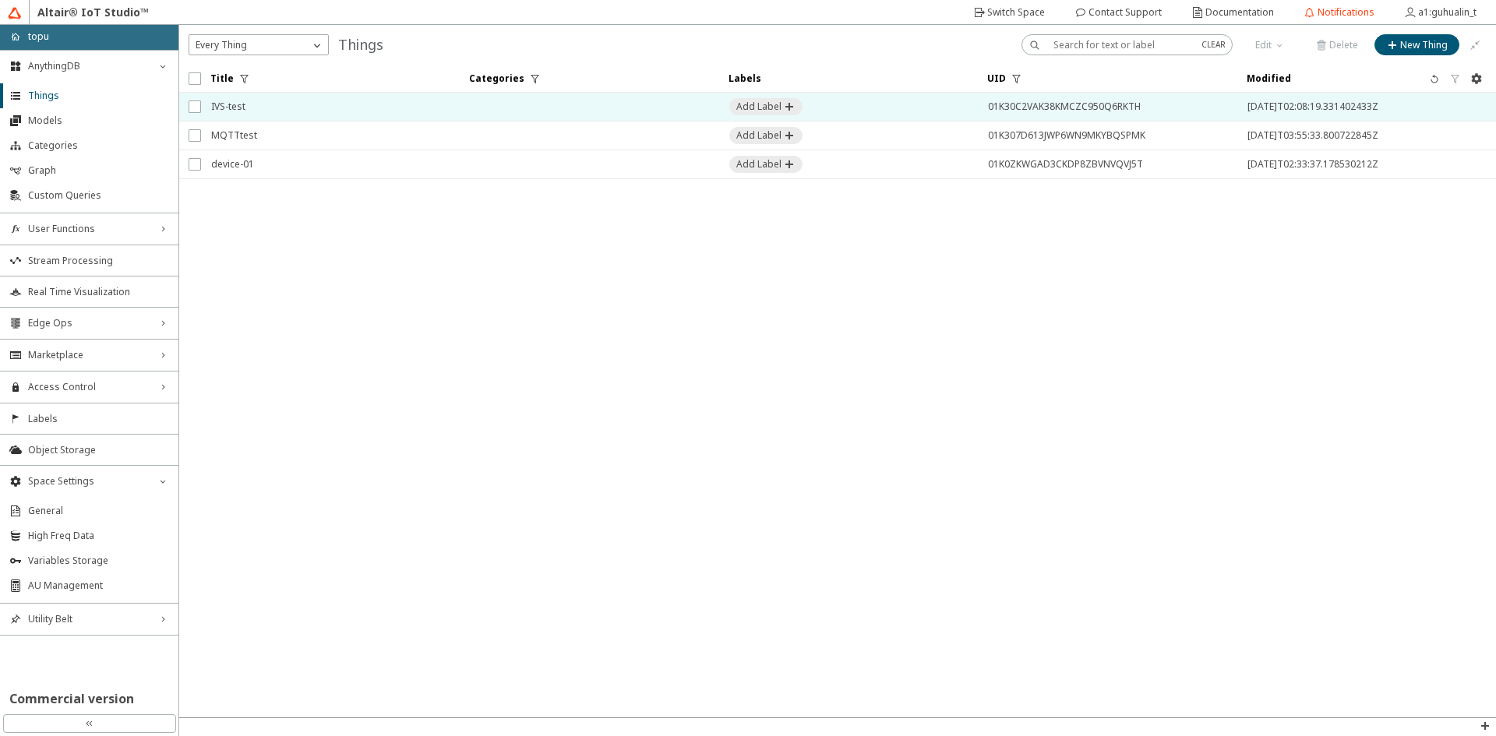
click at [496, 108] on td at bounding box center [589, 107] width 259 height 29
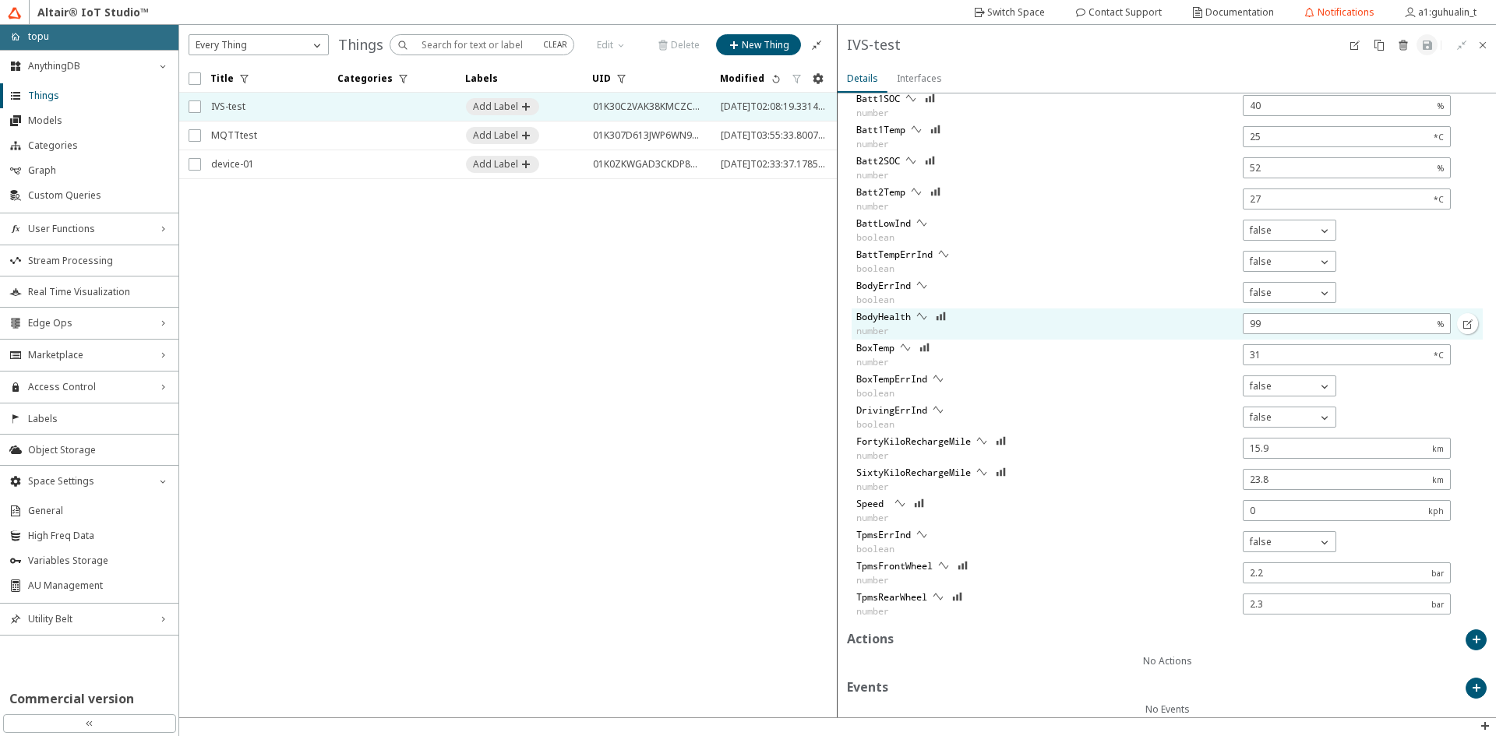
scroll to position [747, 0]
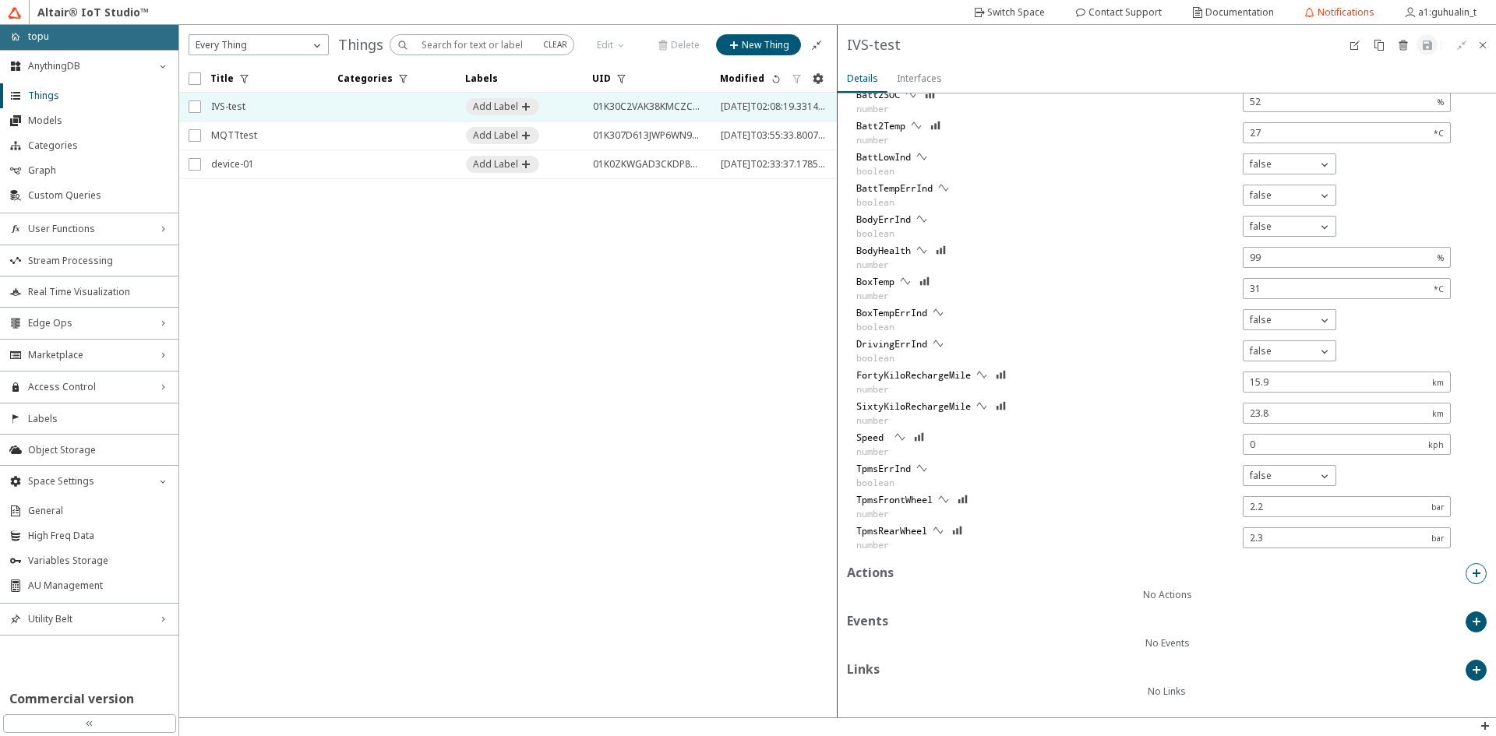
click at [1470, 577] on iron-icon at bounding box center [1476, 573] width 12 height 12
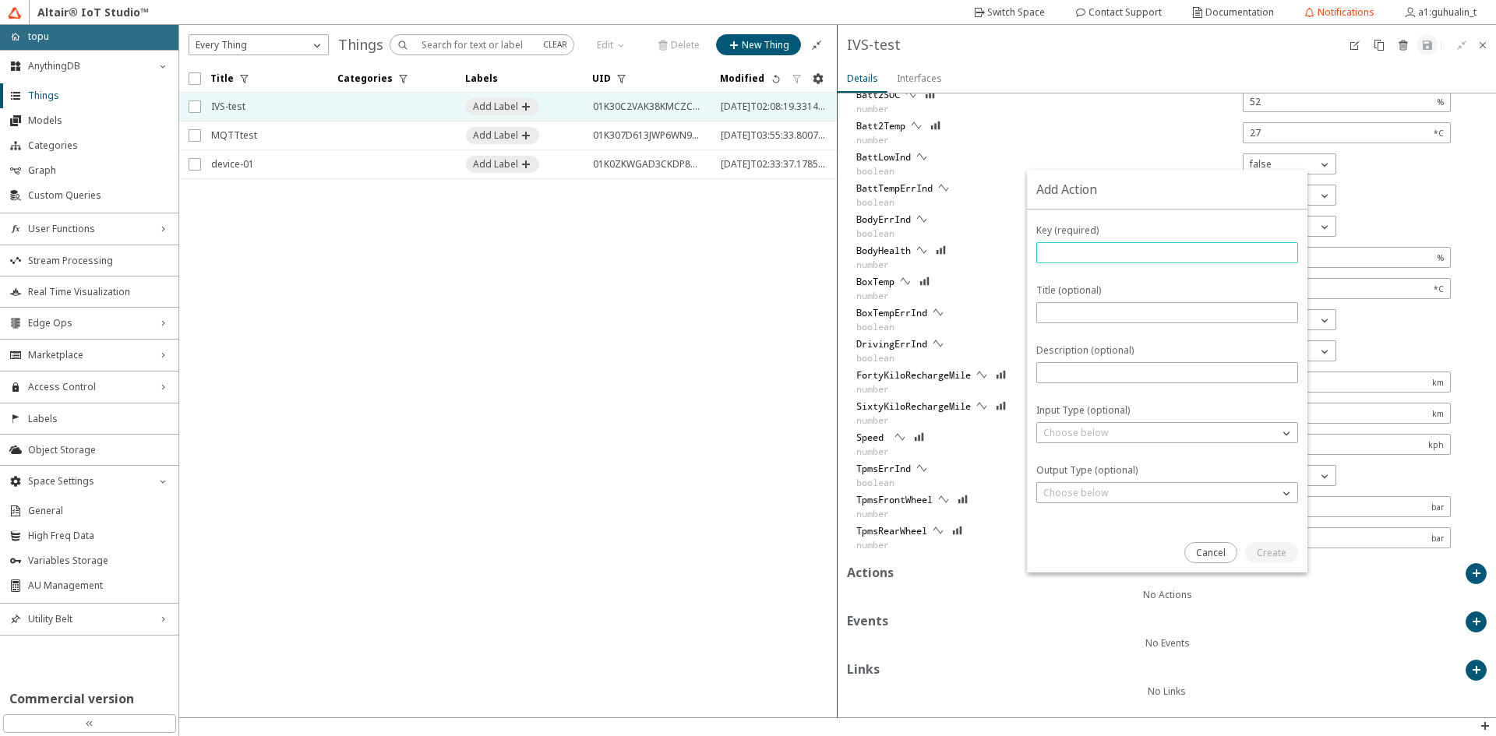
click at [1092, 249] on input "text" at bounding box center [1167, 252] width 248 height 13
click at [1135, 419] on div "Input Type (optional) Choose below array boolean number integer object string" at bounding box center [1167, 424] width 262 height 40
click at [1139, 435] on div "Choose below" at bounding box center [1158, 433] width 242 height 16
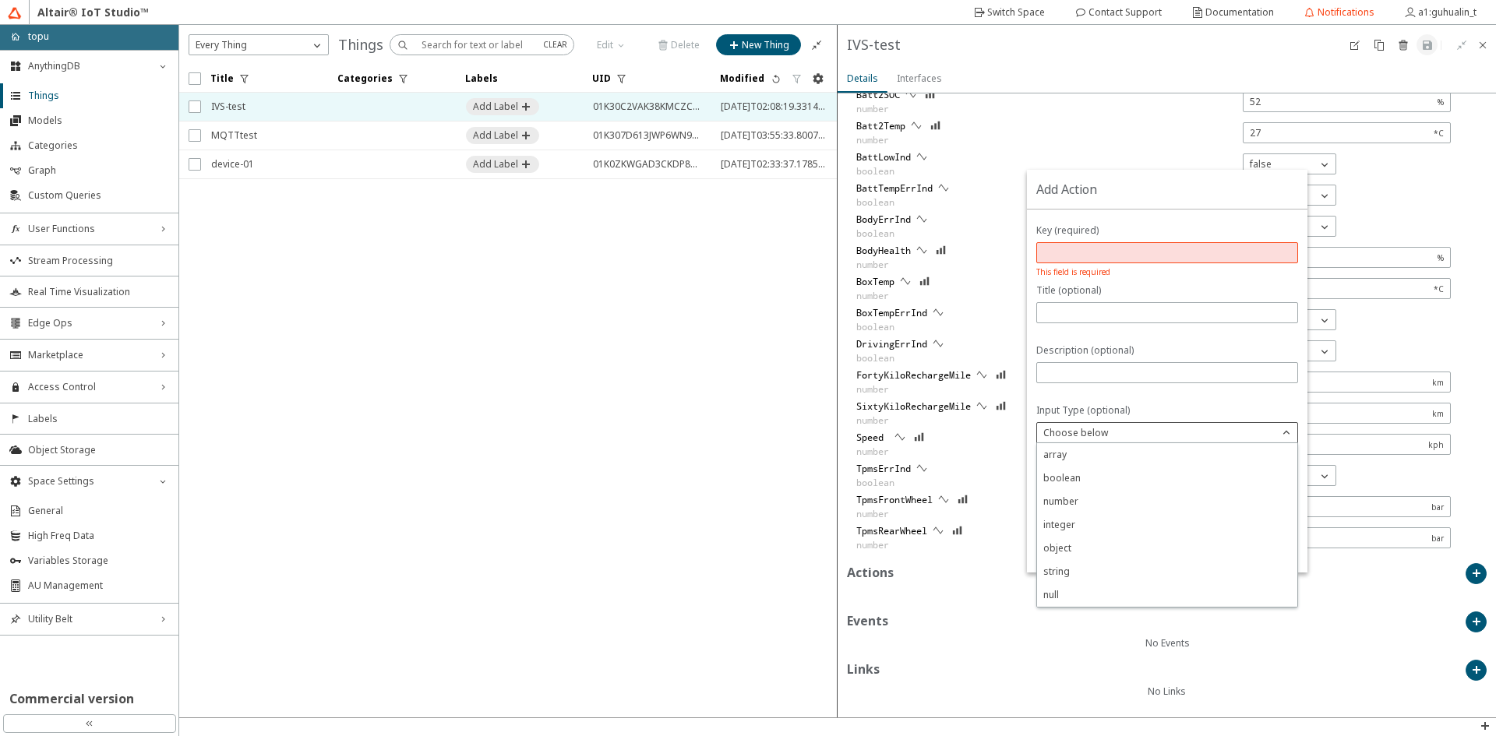
click at [1272, 429] on div "Choose below" at bounding box center [1158, 433] width 242 height 16
click at [1219, 496] on div "Choose below" at bounding box center [1158, 493] width 242 height 16
click at [1220, 496] on div "Choose below" at bounding box center [1158, 493] width 242 height 16
click at [0, 0] on slot "Cancel" at bounding box center [0, 0] width 0 height 0
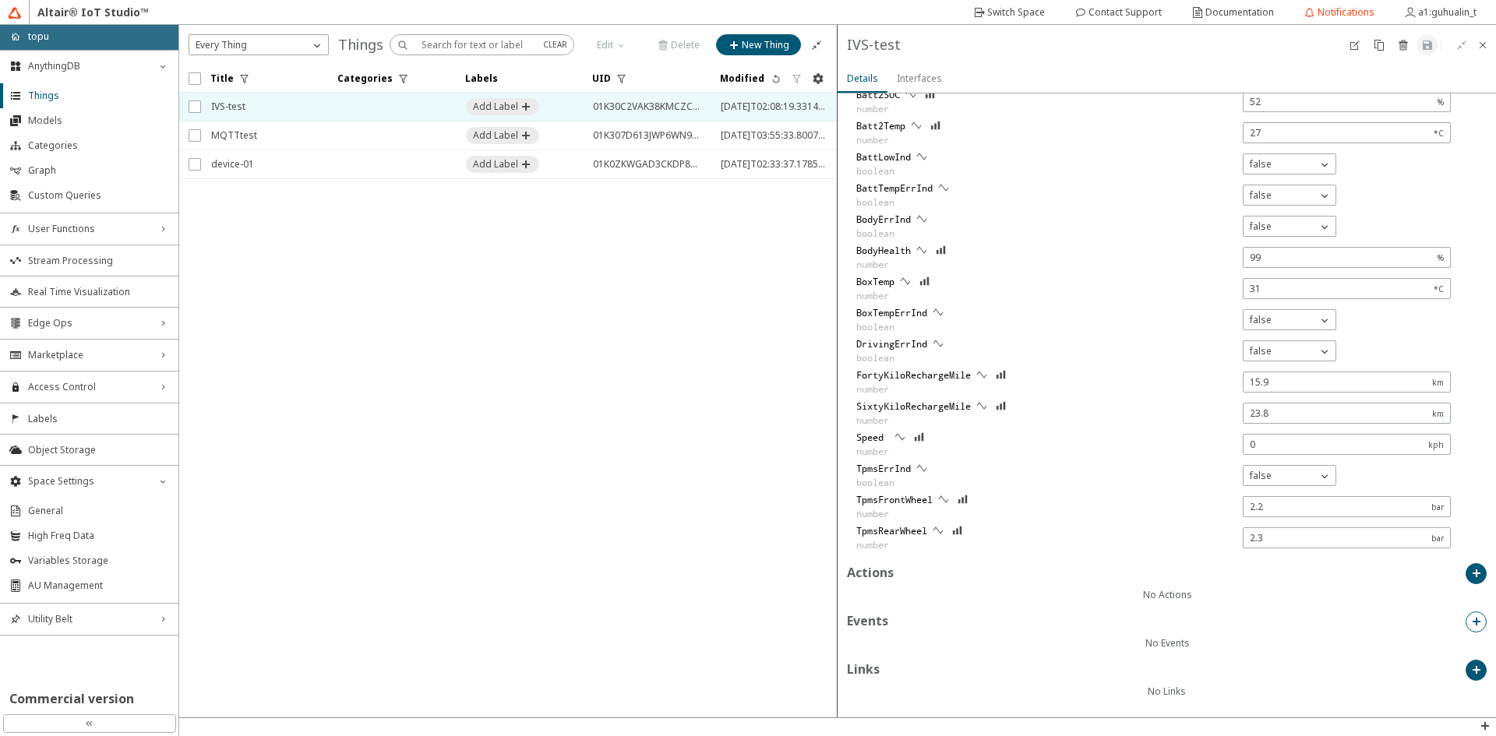
click at [1470, 626] on iron-icon at bounding box center [1476, 622] width 12 height 12
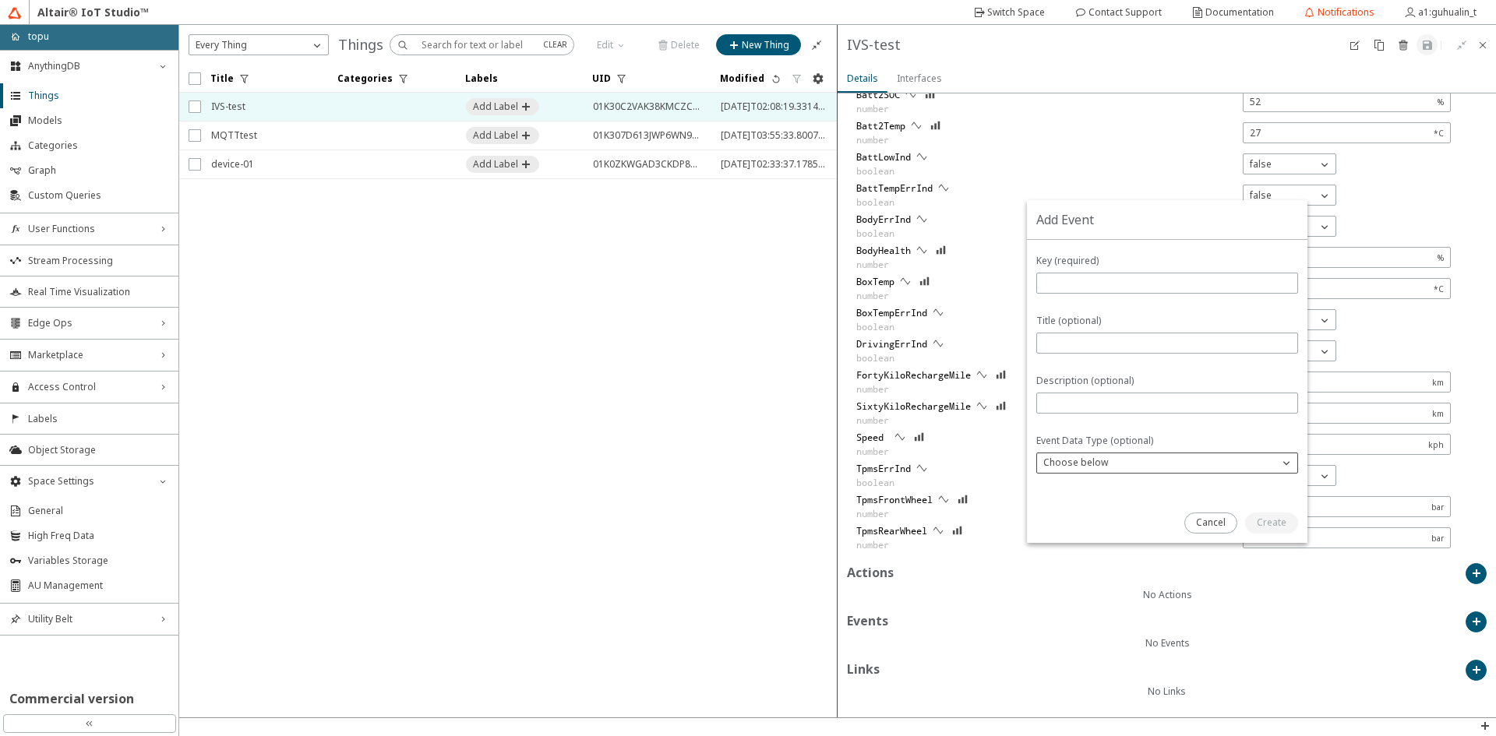
click at [1126, 471] on div "Choose below" at bounding box center [1167, 463] width 262 height 21
click at [1136, 462] on div "Choose below" at bounding box center [1158, 463] width 242 height 16
click at [1227, 519] on paper-button "Cancel" at bounding box center [1210, 523] width 53 height 21
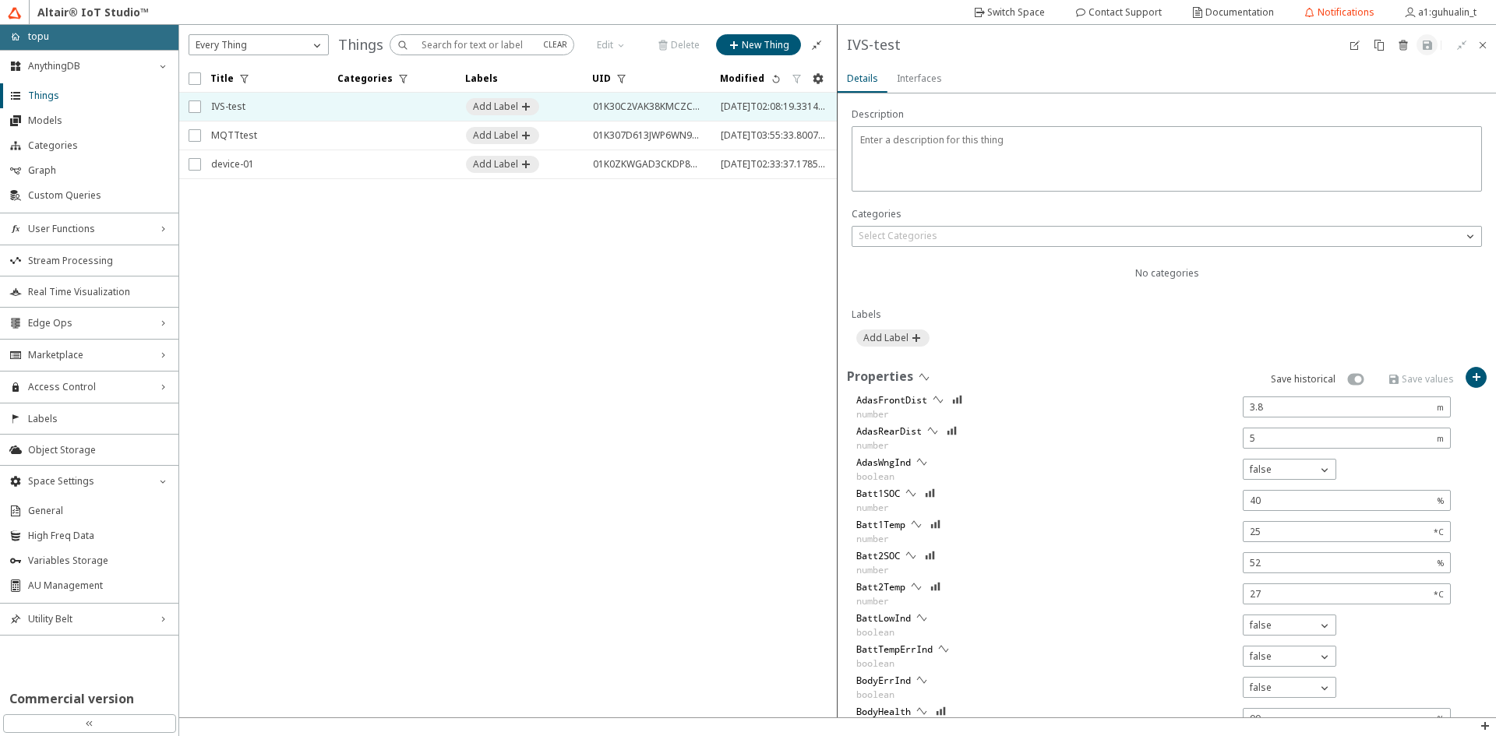
scroll to position [312, 0]
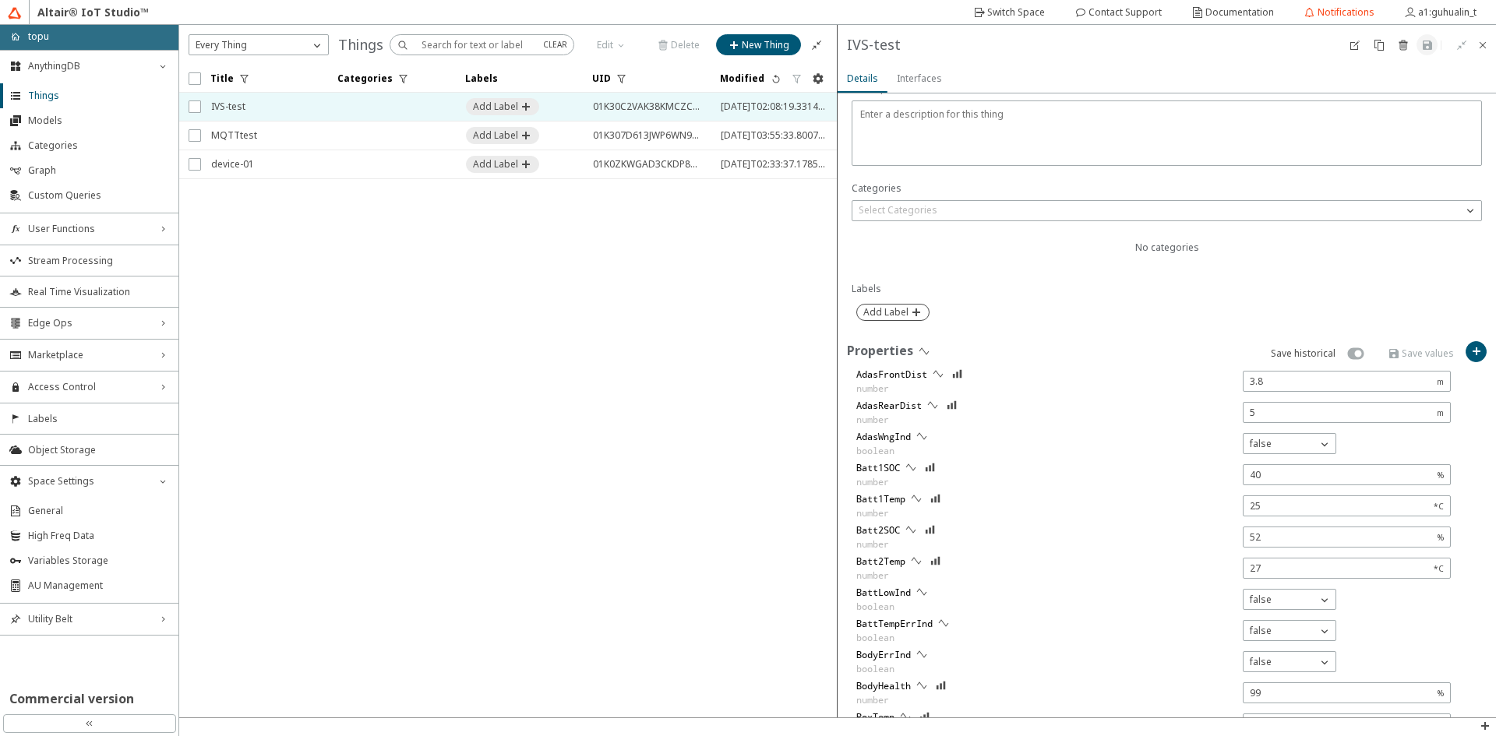
click at [0, 0] on slot "Add Label" at bounding box center [0, 0] width 0 height 0
click at [955, 311] on iron-icon at bounding box center [962, 313] width 16 height 16
click at [1090, 308] on div at bounding box center [1166, 315] width 621 height 23
click at [1470, 354] on iron-icon at bounding box center [1476, 351] width 12 height 12
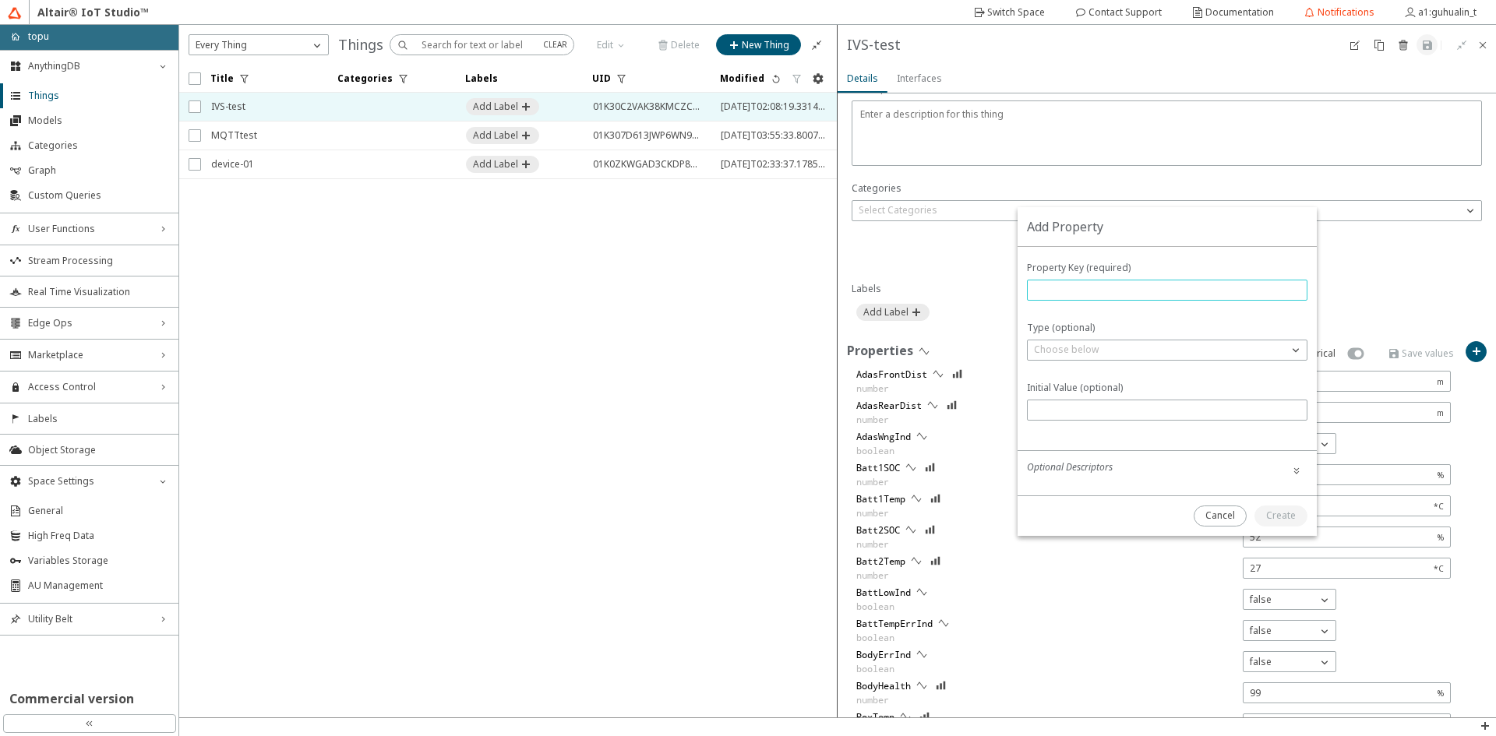
click at [1156, 295] on input "text" at bounding box center [1167, 290] width 266 height 13
click at [1163, 350] on div "Choose below" at bounding box center [1158, 350] width 260 height 16
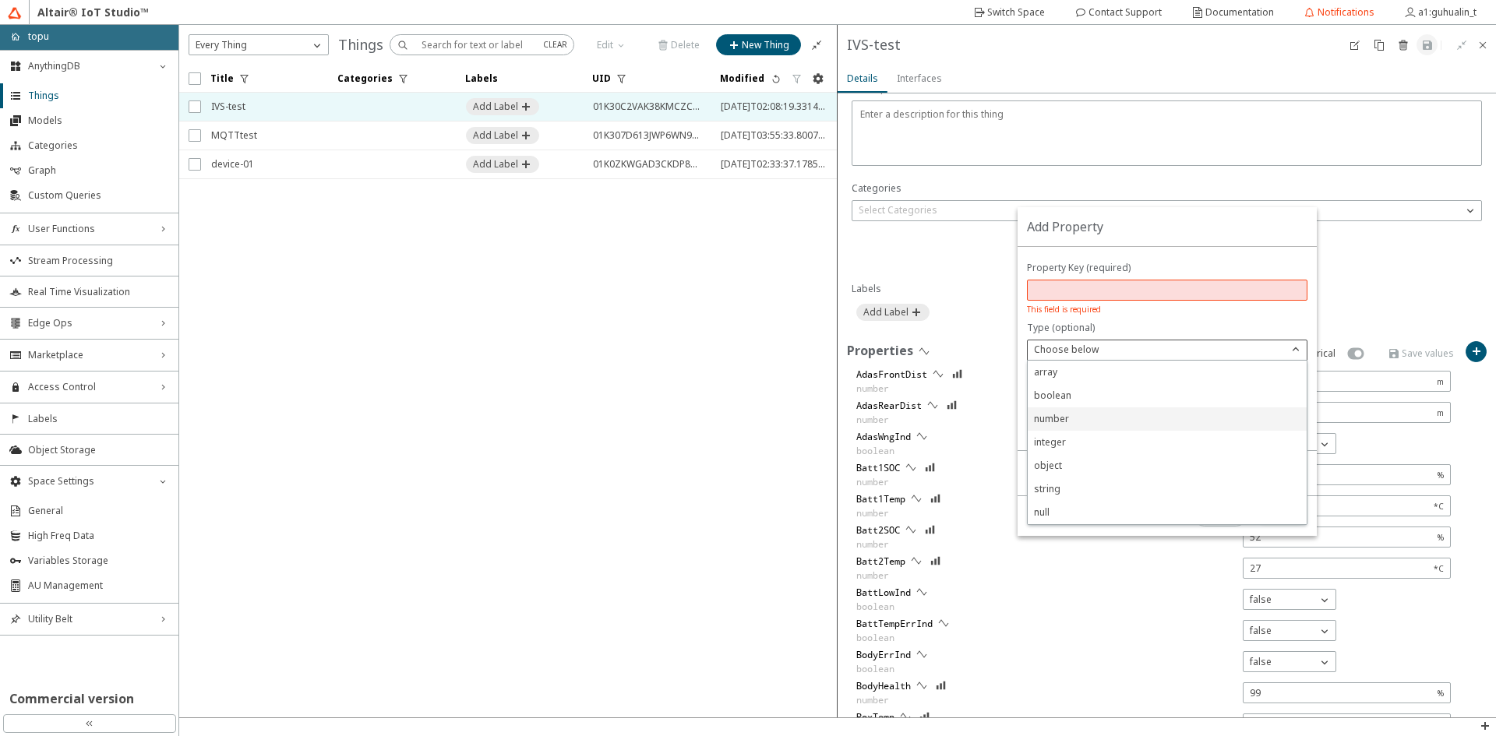
click at [1104, 428] on div "number" at bounding box center [1167, 419] width 279 height 23
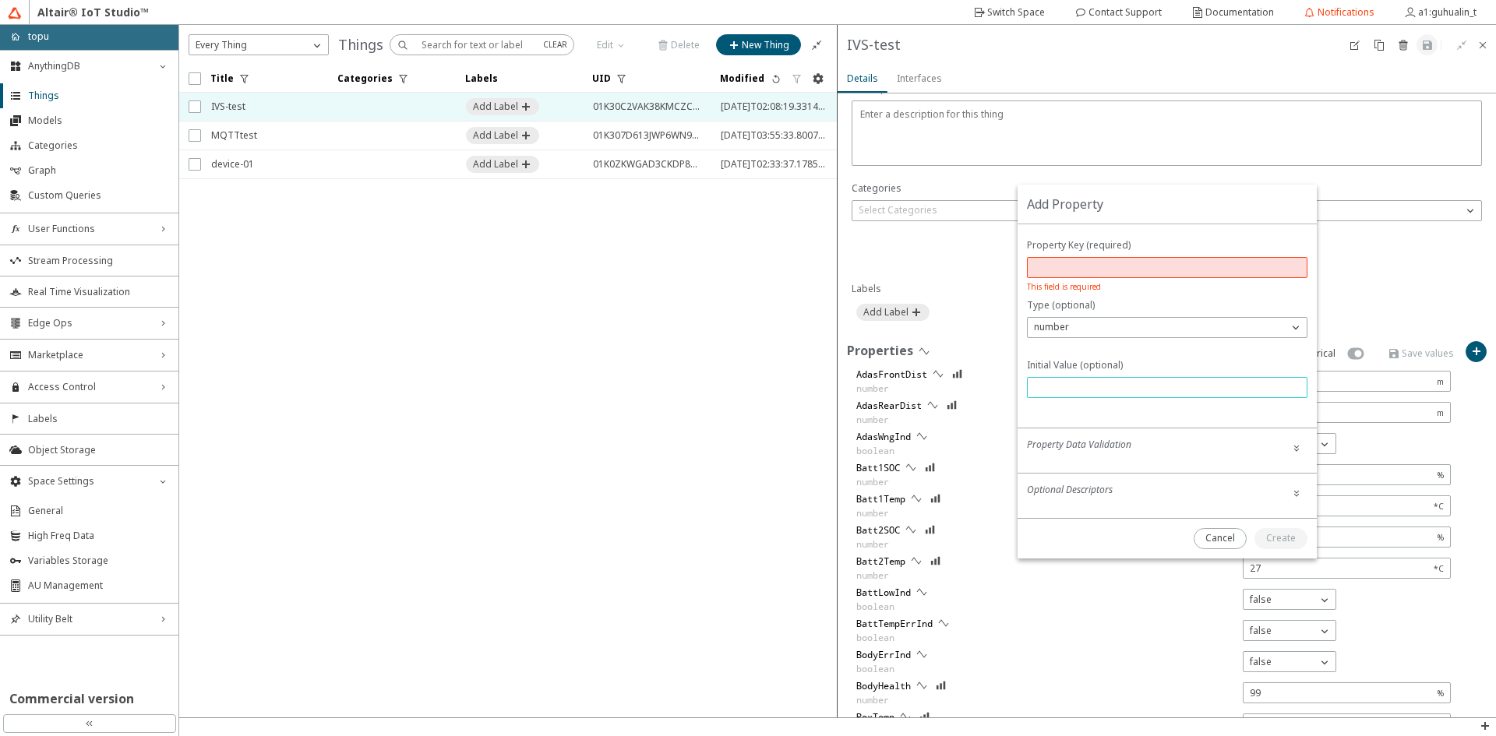
click at [1131, 390] on input "text" at bounding box center [1167, 387] width 266 height 13
click at [1135, 457] on div "Property Data Validation" at bounding box center [1167, 448] width 281 height 21
click at [1144, 442] on div "Property Data Validation" at bounding box center [1167, 448] width 281 height 21
click at [1300, 446] on iron-icon at bounding box center [1296, 448] width 12 height 12
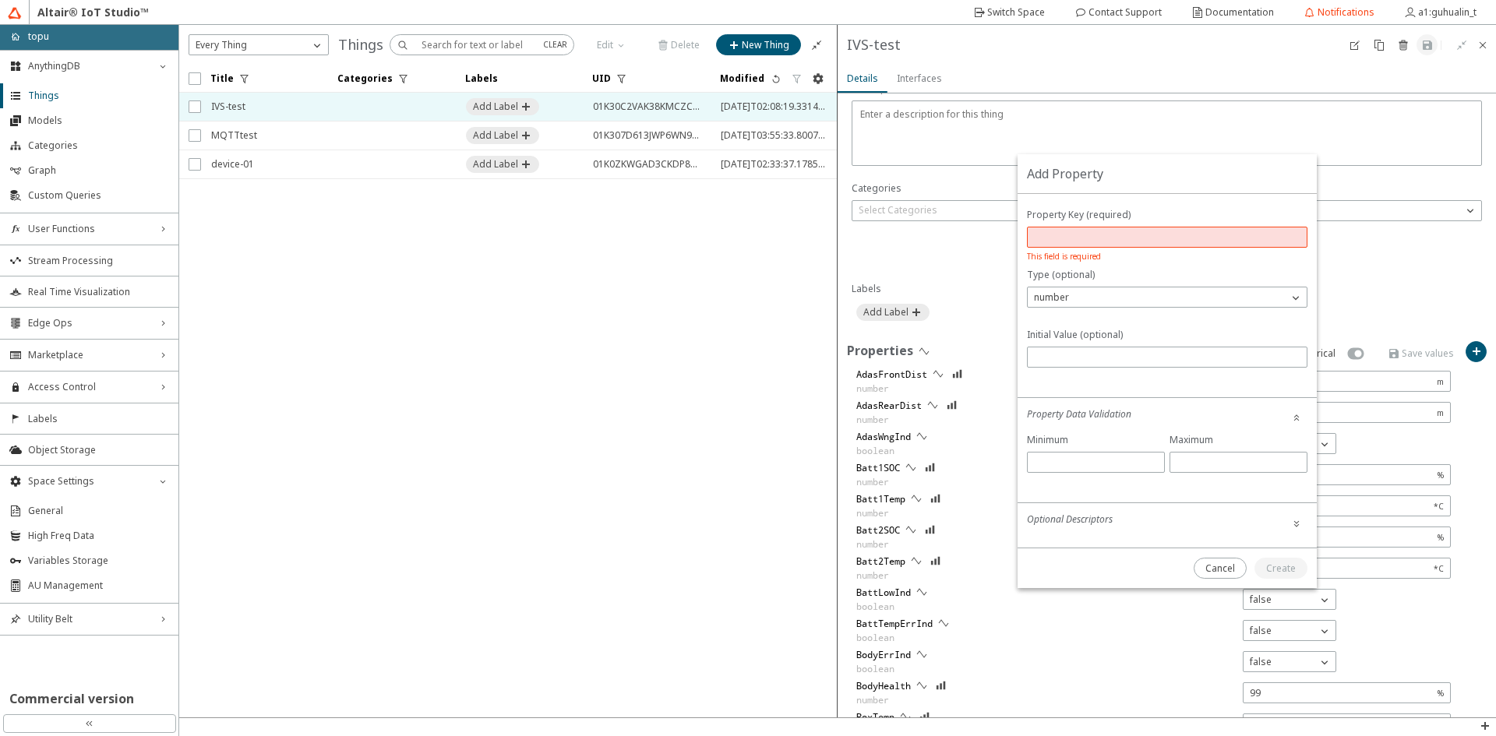
click at [1301, 524] on iron-icon at bounding box center [1296, 523] width 12 height 12
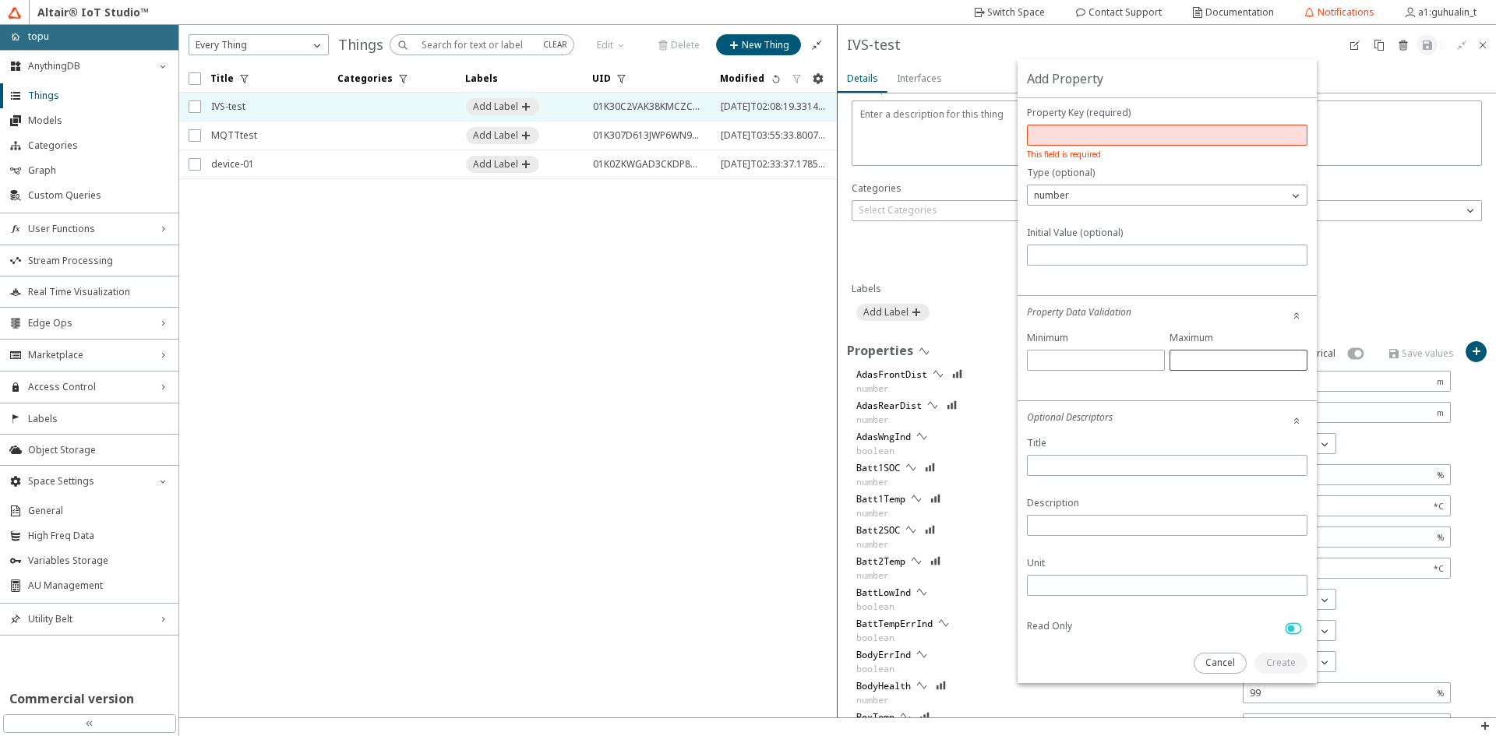
scroll to position [0, 0]
click at [1106, 211] on div "number" at bounding box center [1167, 201] width 281 height 21
click at [1107, 205] on div "number" at bounding box center [1158, 202] width 260 height 16
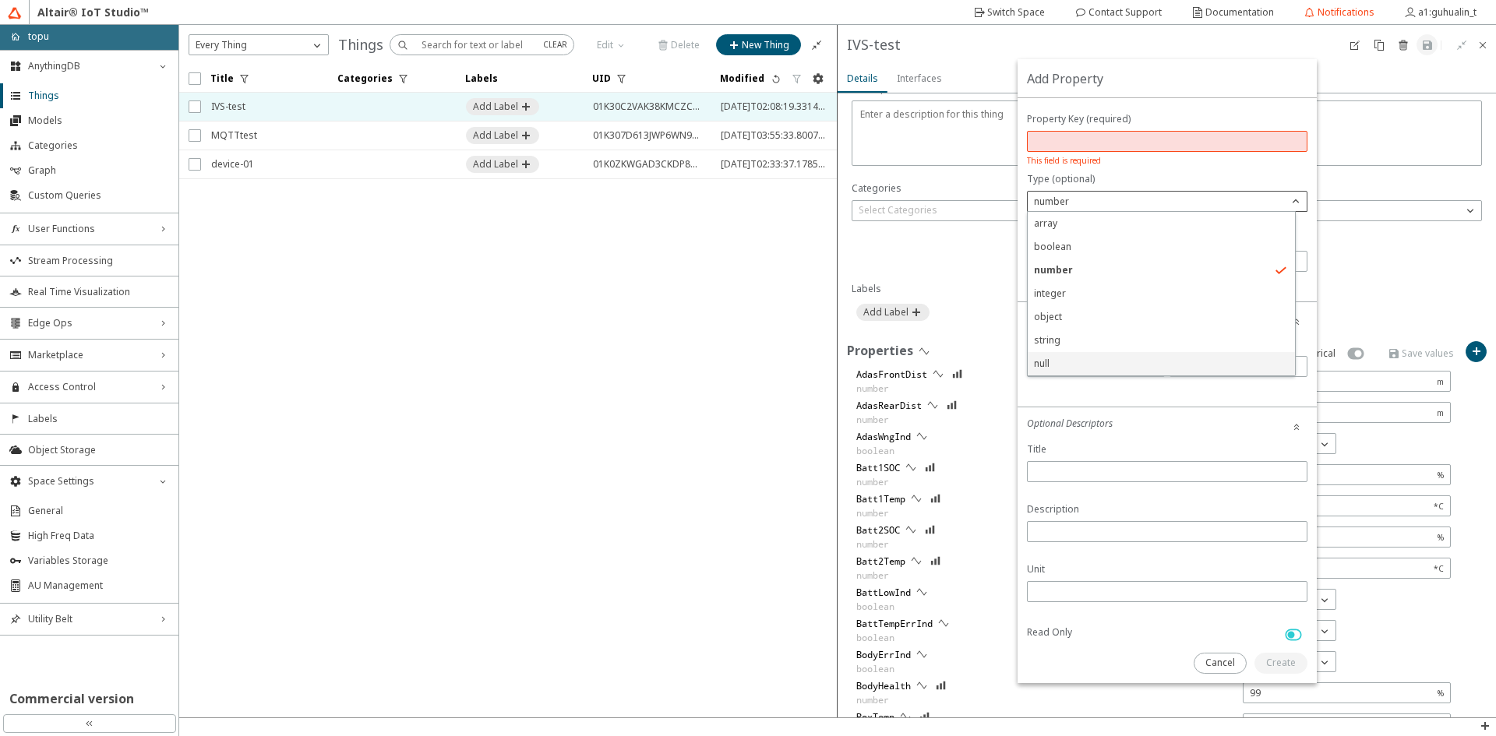
click at [1128, 358] on p "null" at bounding box center [1161, 364] width 267 height 14
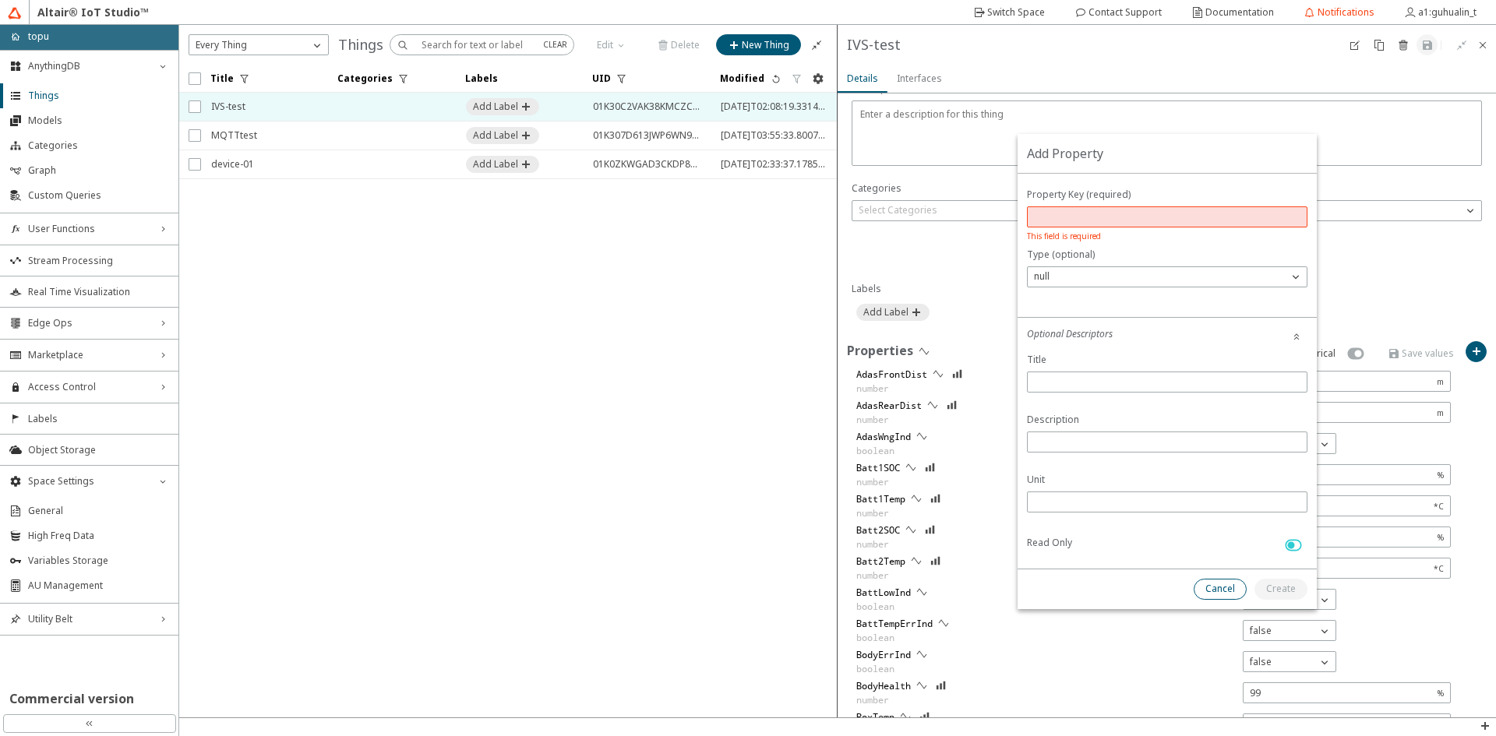
click at [0, 0] on slot "Cancel" at bounding box center [0, 0] width 0 height 0
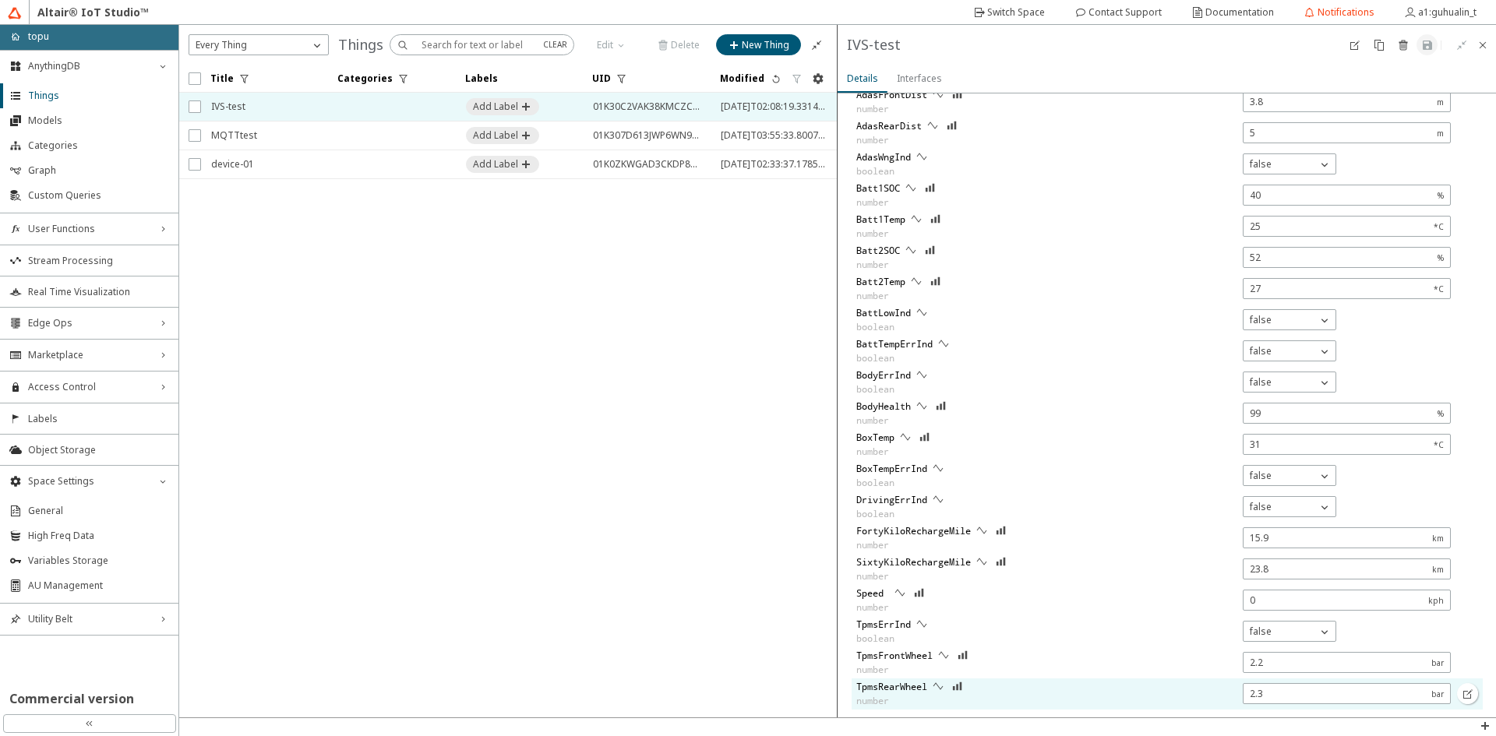
scroll to position [436, 0]
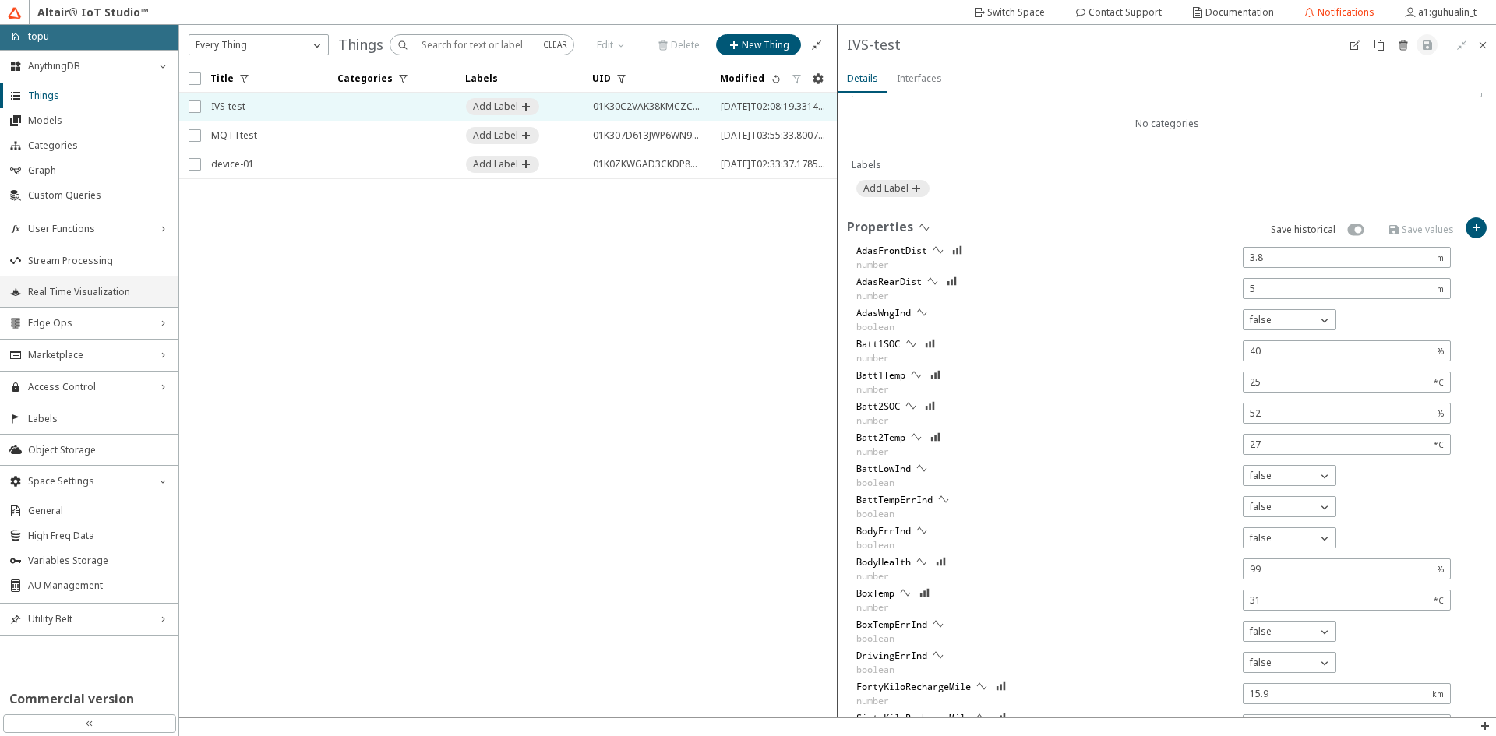
click at [118, 289] on span "Real Time Visualization" at bounding box center [98, 292] width 141 height 12
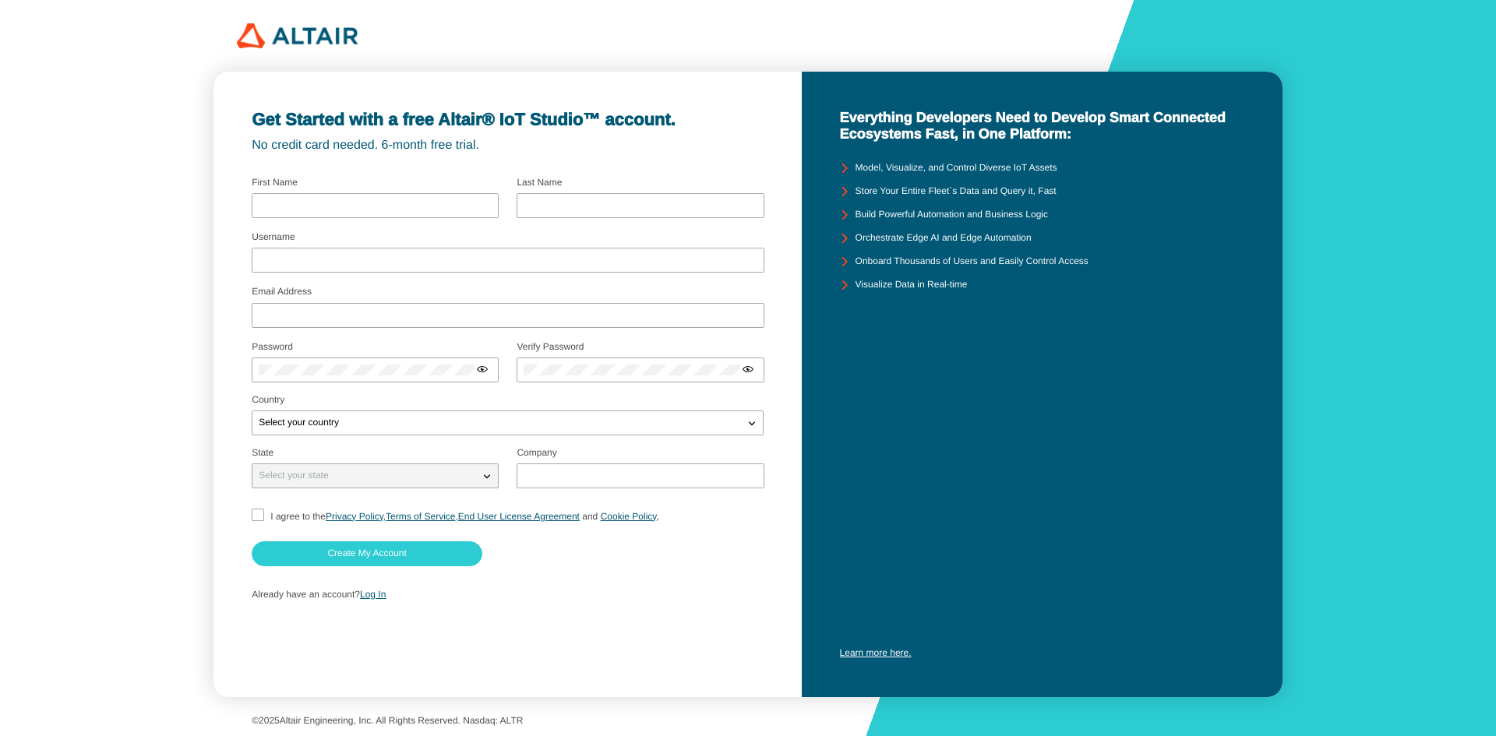
click at [358, 588] on div "Already have an account? Log In" at bounding box center [507, 596] width 511 height 30
click at [390, 588] on div "Already have an account? Log In" at bounding box center [507, 596] width 511 height 30
click at [384, 591] on link "Log In" at bounding box center [373, 594] width 26 height 11
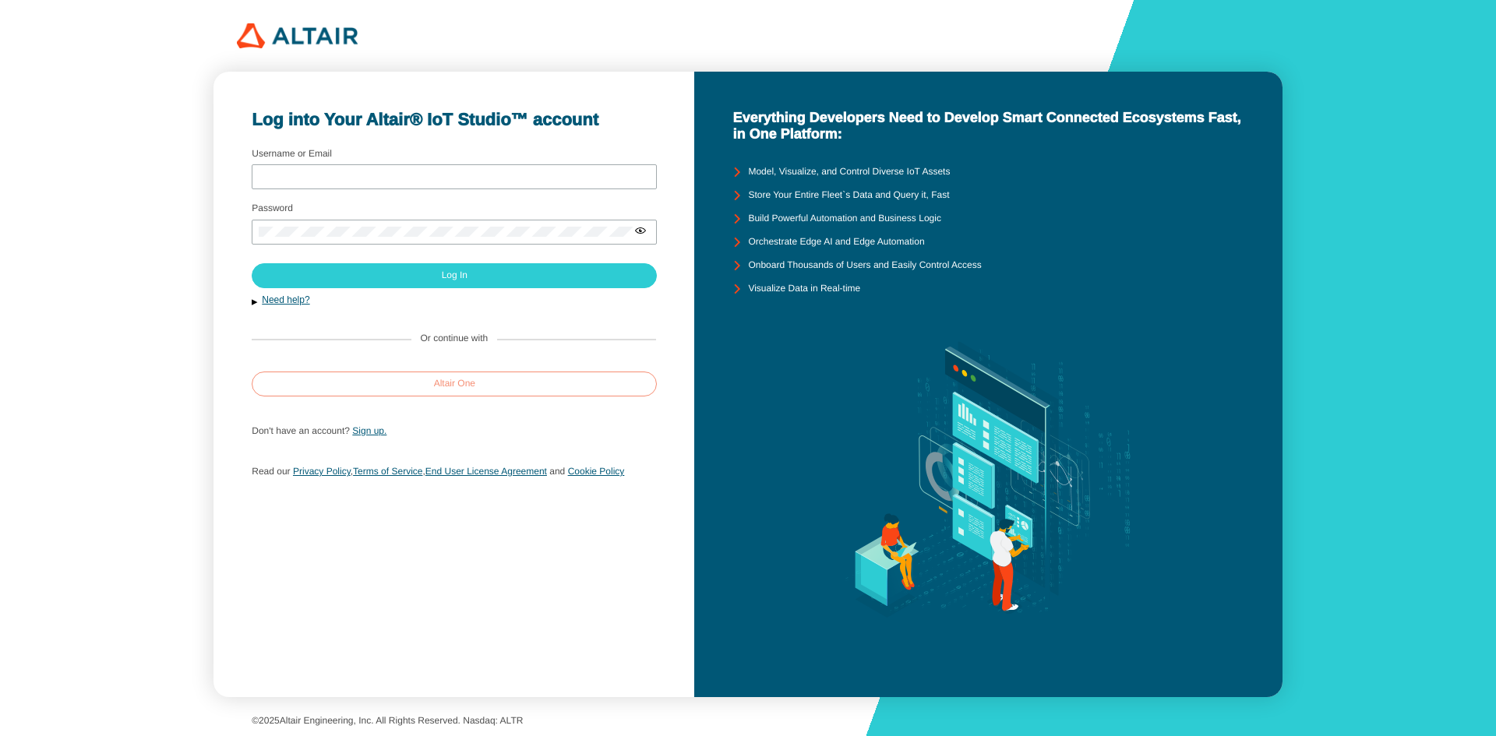
click at [610, 385] on paper-button "Altair One" at bounding box center [454, 384] width 405 height 25
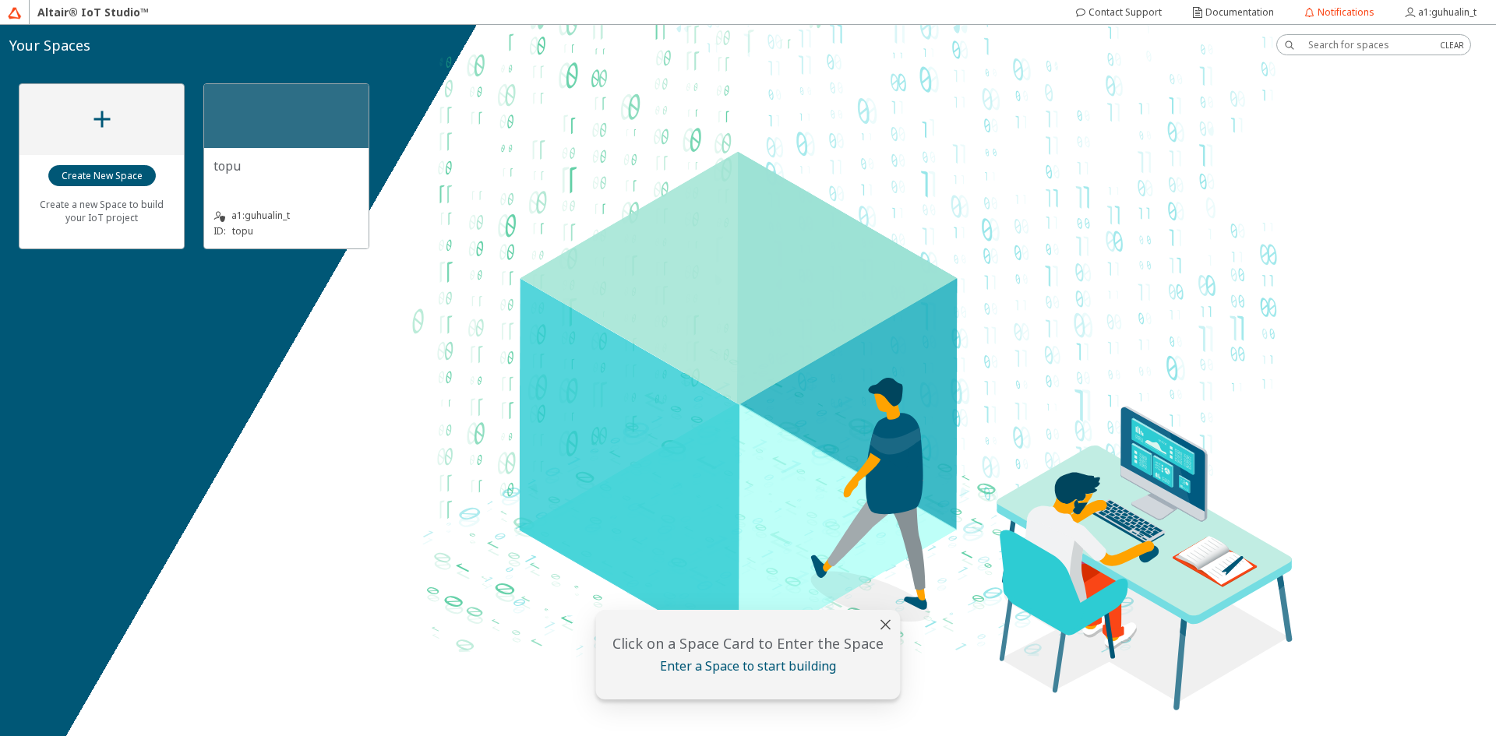
click at [288, 238] on div "ID: topu" at bounding box center [287, 232] width 146 height 16
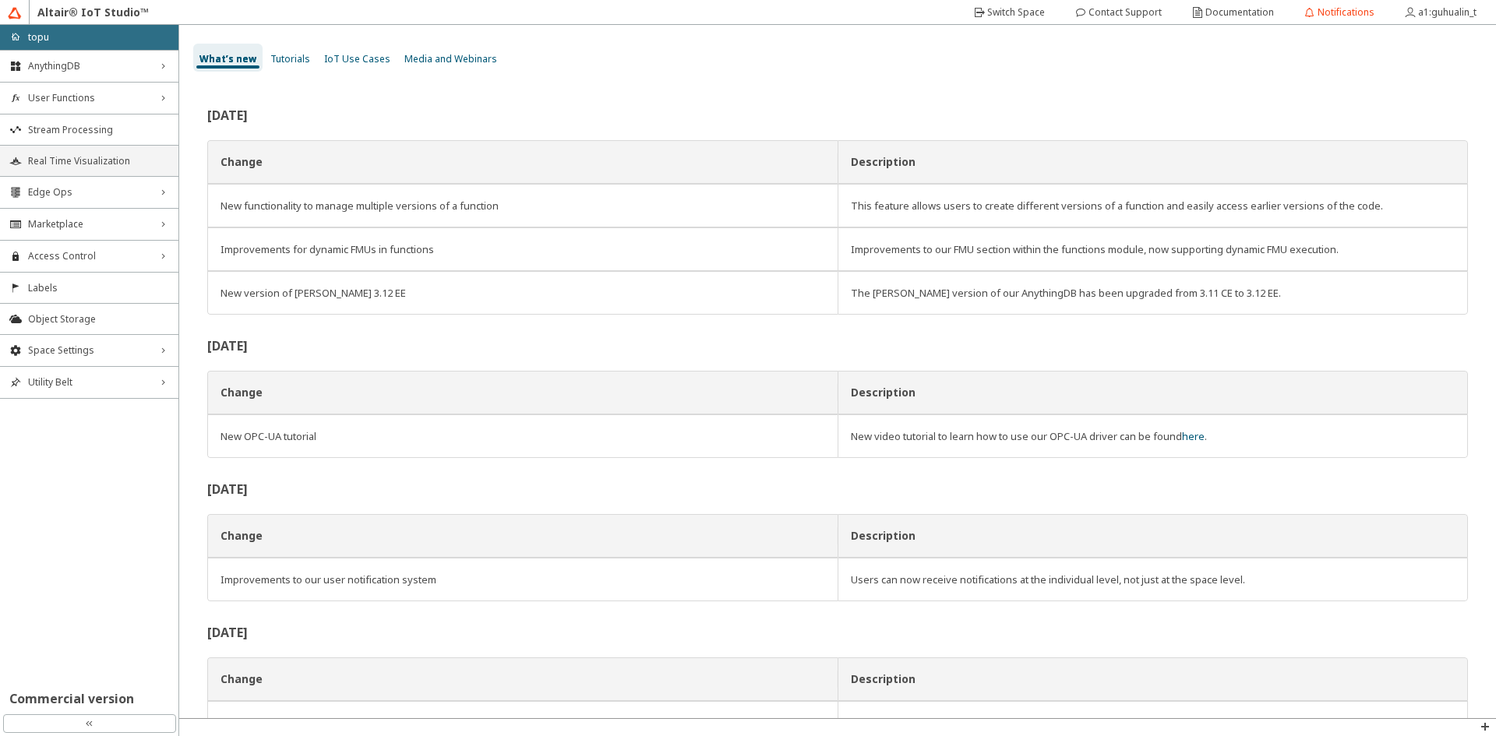
click at [120, 172] on li "Real Time Visualization" at bounding box center [89, 160] width 178 height 31
click at [104, 166] on span "Real Time Visualization" at bounding box center [98, 161] width 141 height 12
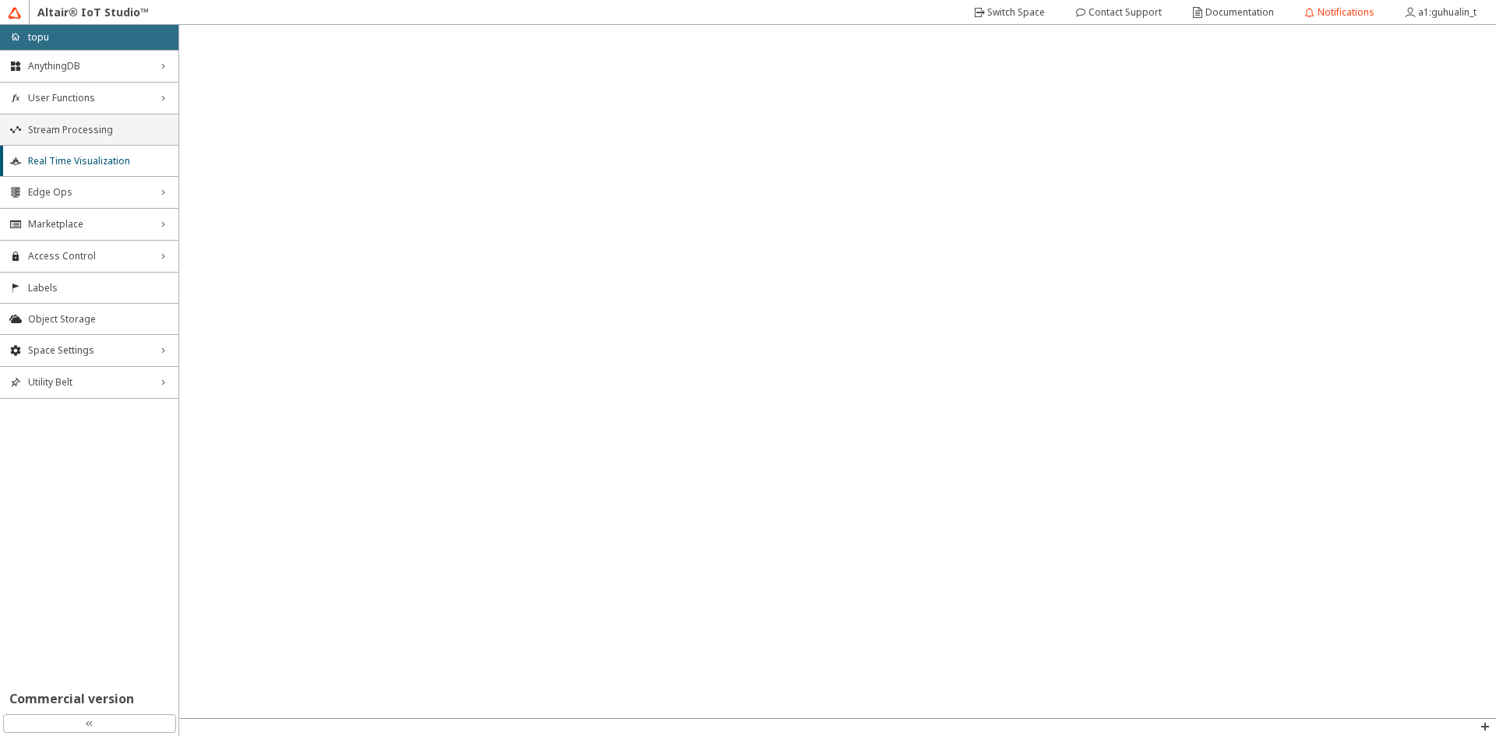
click at [72, 134] on span "Stream Processing" at bounding box center [98, 130] width 141 height 12
click at [69, 158] on span "Real Time Visualization" at bounding box center [98, 161] width 141 height 12
